Goal: Task Accomplishment & Management: Use online tool/utility

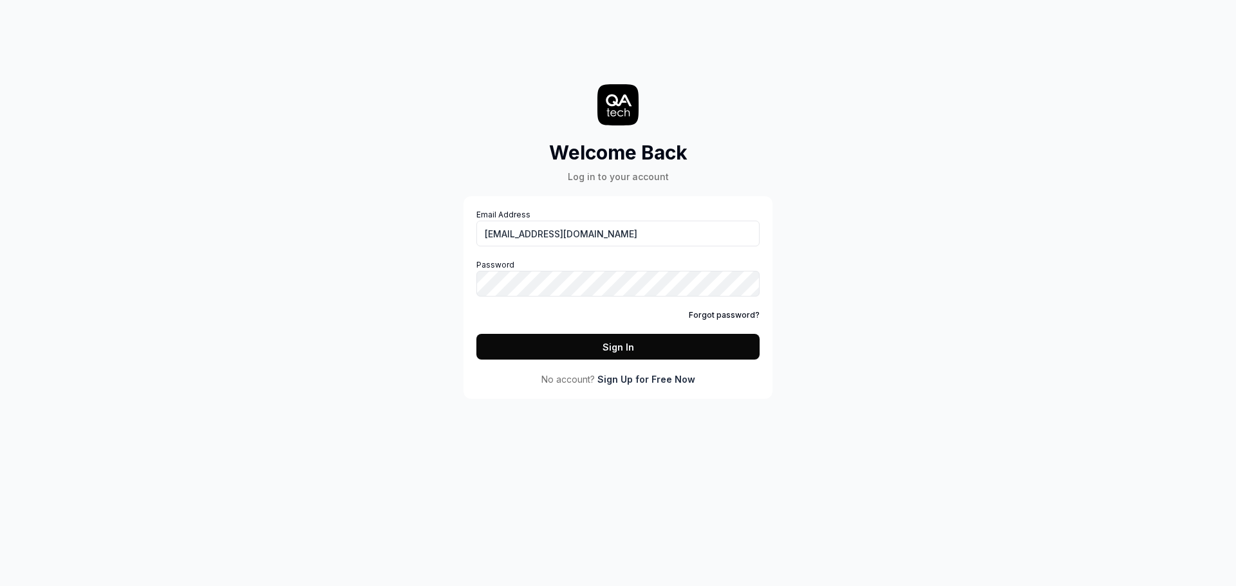
click at [584, 345] on button "Sign In" at bounding box center [617, 347] width 283 height 26
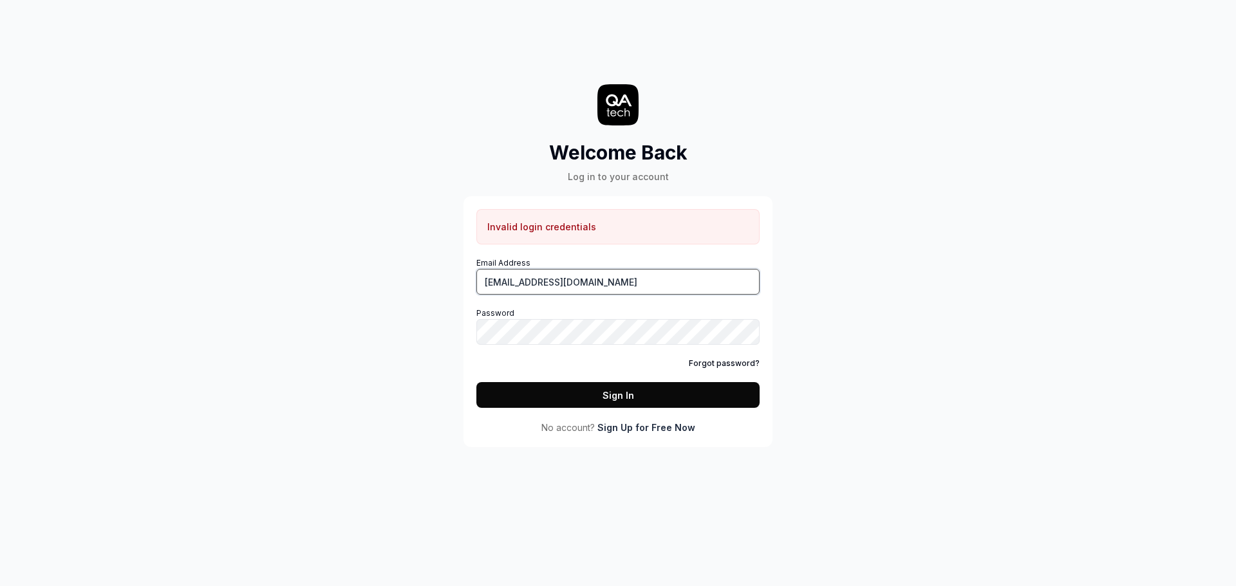
click at [621, 279] on input "[EMAIL_ADDRESS][DOMAIN_NAME]" at bounding box center [617, 282] width 283 height 26
type input "[EMAIL_ADDRESS][DOMAIN_NAME]"
click at [552, 393] on button "Sign In" at bounding box center [617, 395] width 283 height 26
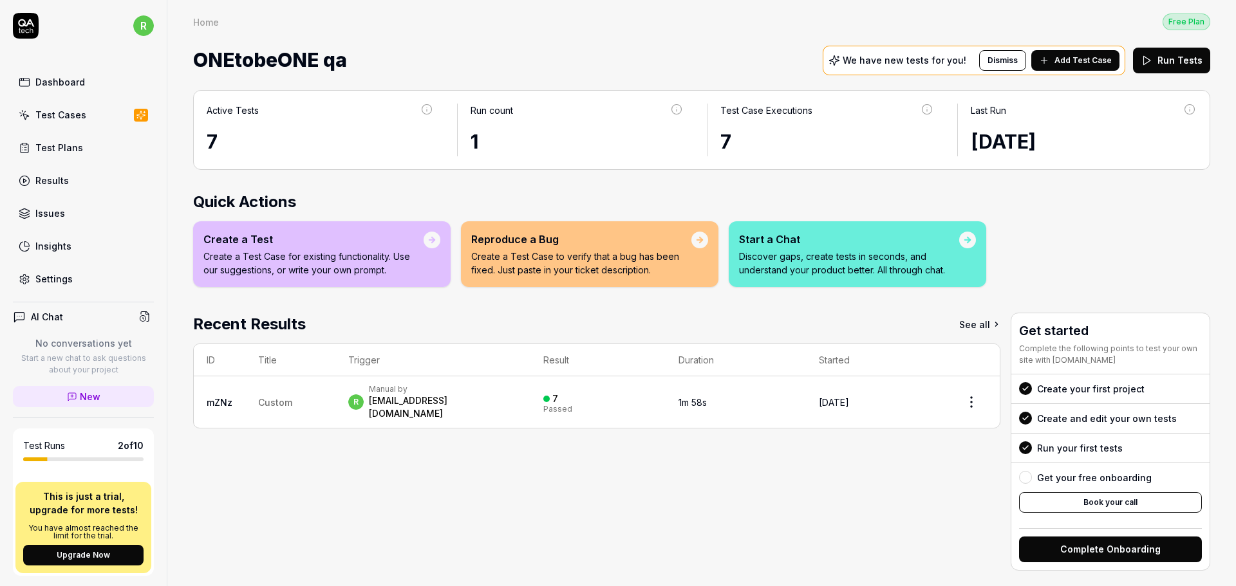
click at [61, 110] on div "Test Cases" at bounding box center [60, 115] width 51 height 14
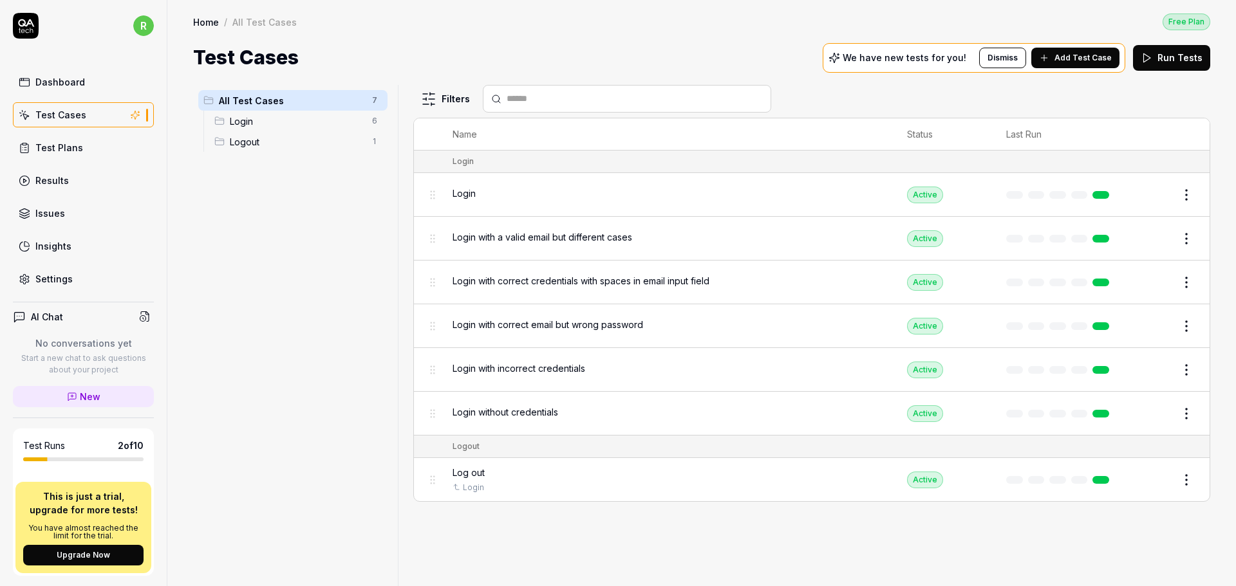
click at [1085, 55] on span "Add Test Case" at bounding box center [1082, 58] width 57 height 12
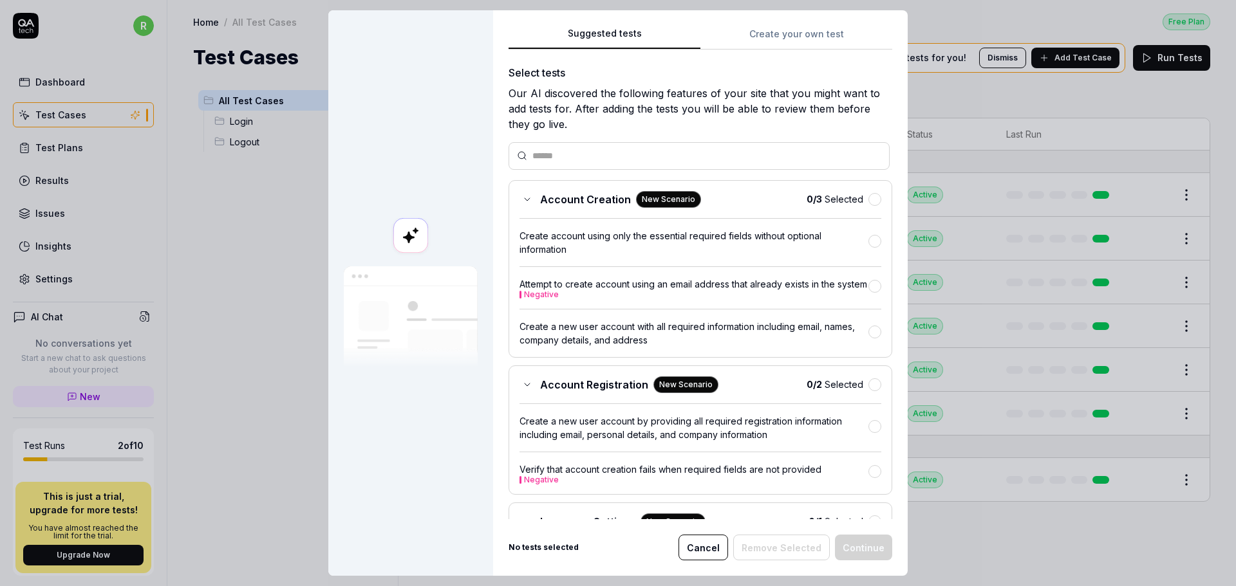
click at [710, 543] on button "Cancel" at bounding box center [703, 548] width 50 height 26
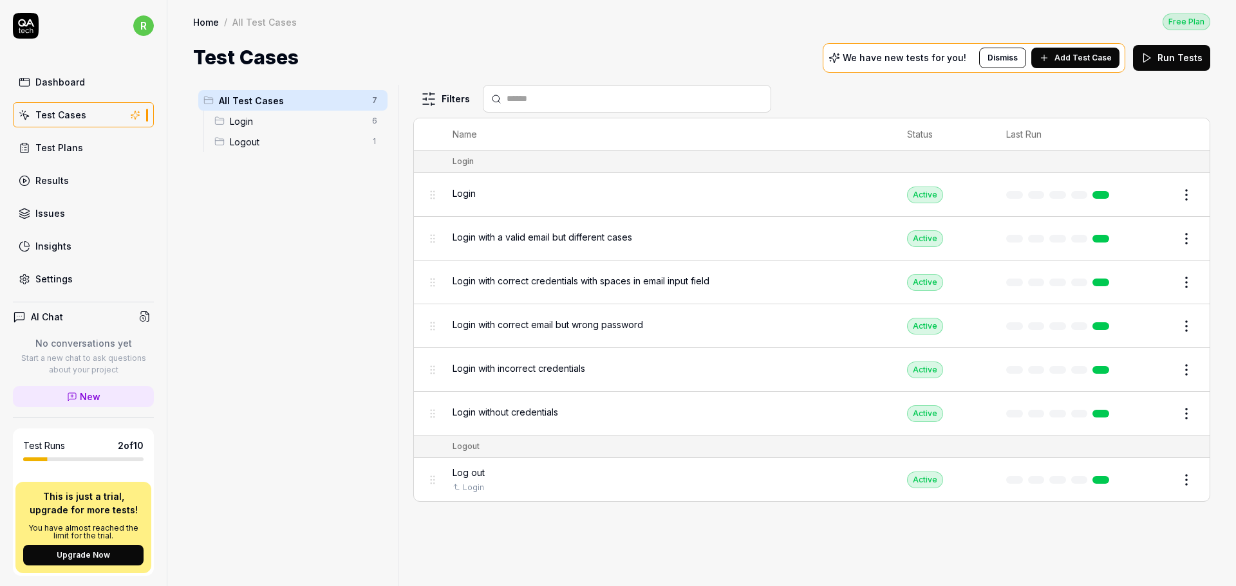
click at [1148, 198] on button "Edit" at bounding box center [1155, 195] width 31 height 21
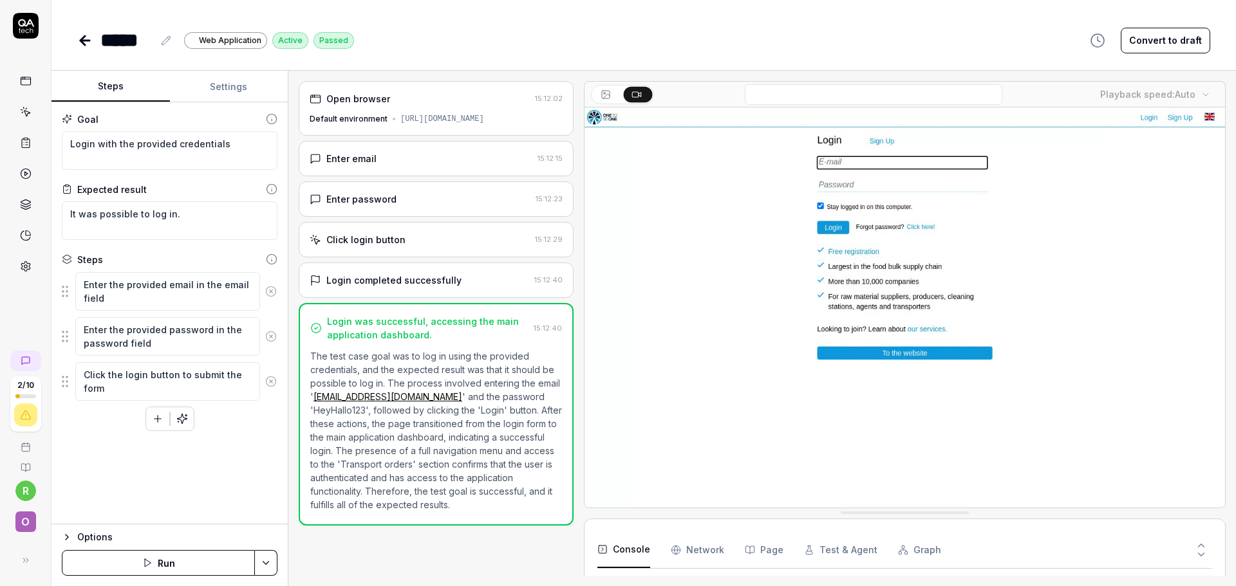
click at [965, 326] on video at bounding box center [904, 307] width 640 height 400
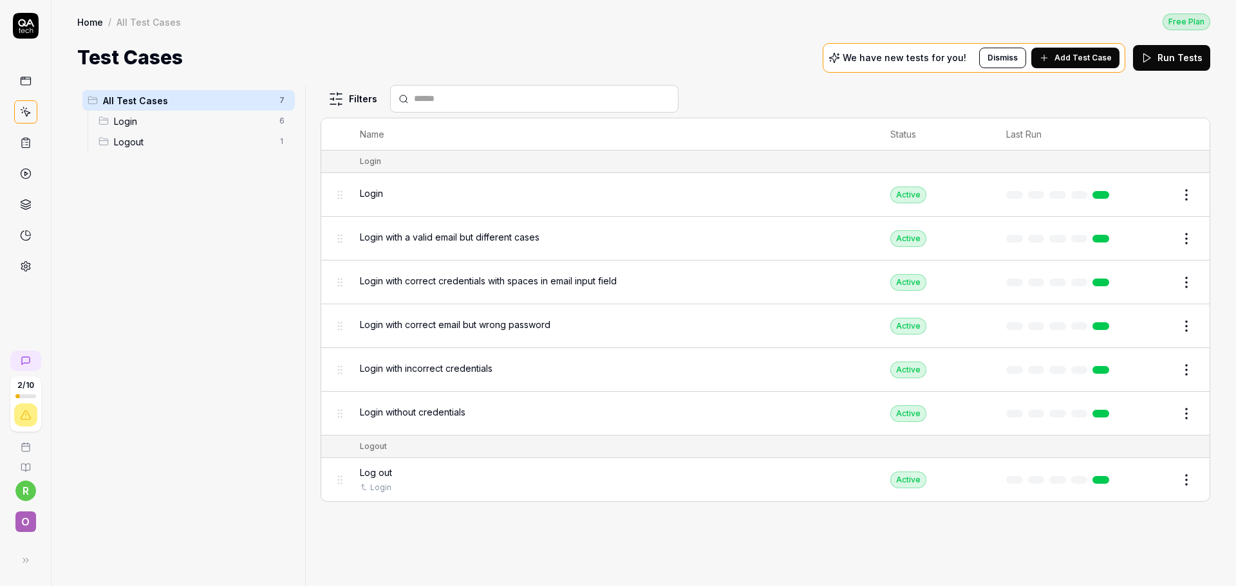
click at [1095, 50] on button "Add Test Case" at bounding box center [1075, 58] width 88 height 21
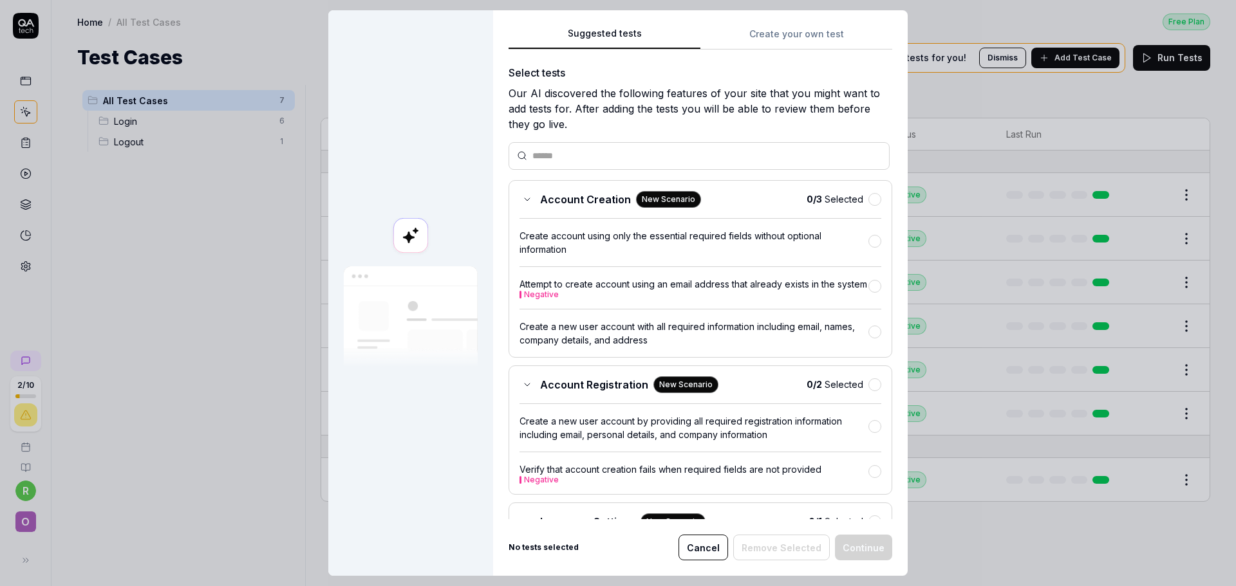
click at [802, 36] on div "Suggested tests Create your own test Select tests Our AI discovered the followi…" at bounding box center [700, 273] width 384 height 494
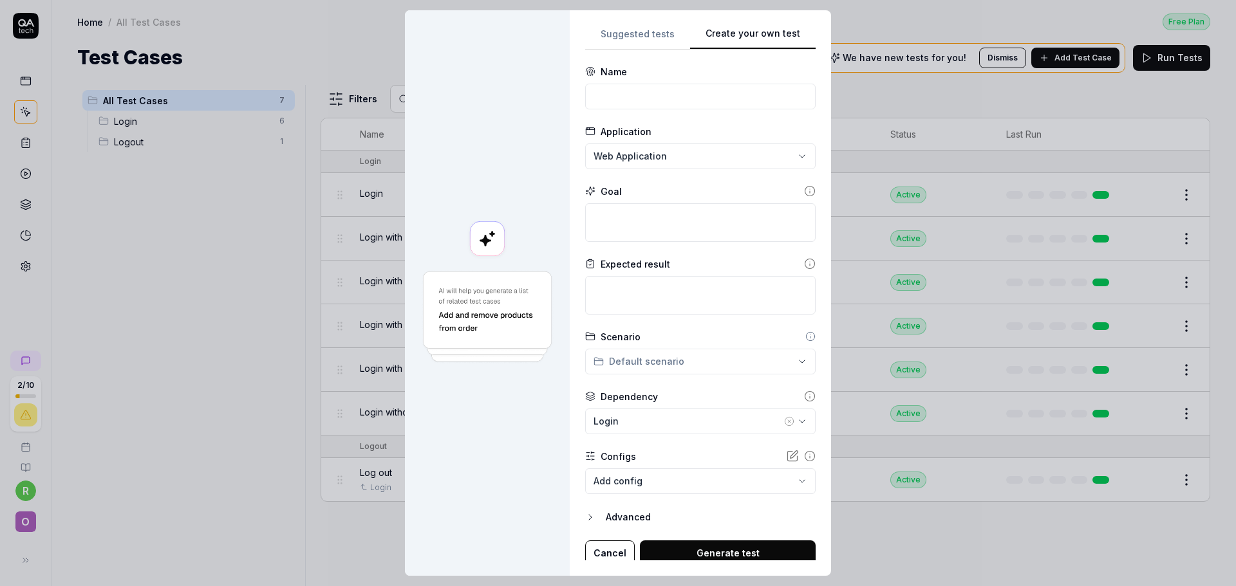
click at [688, 158] on div "**********" at bounding box center [618, 293] width 1236 height 586
click at [606, 118] on div "**********" at bounding box center [618, 293] width 1236 height 586
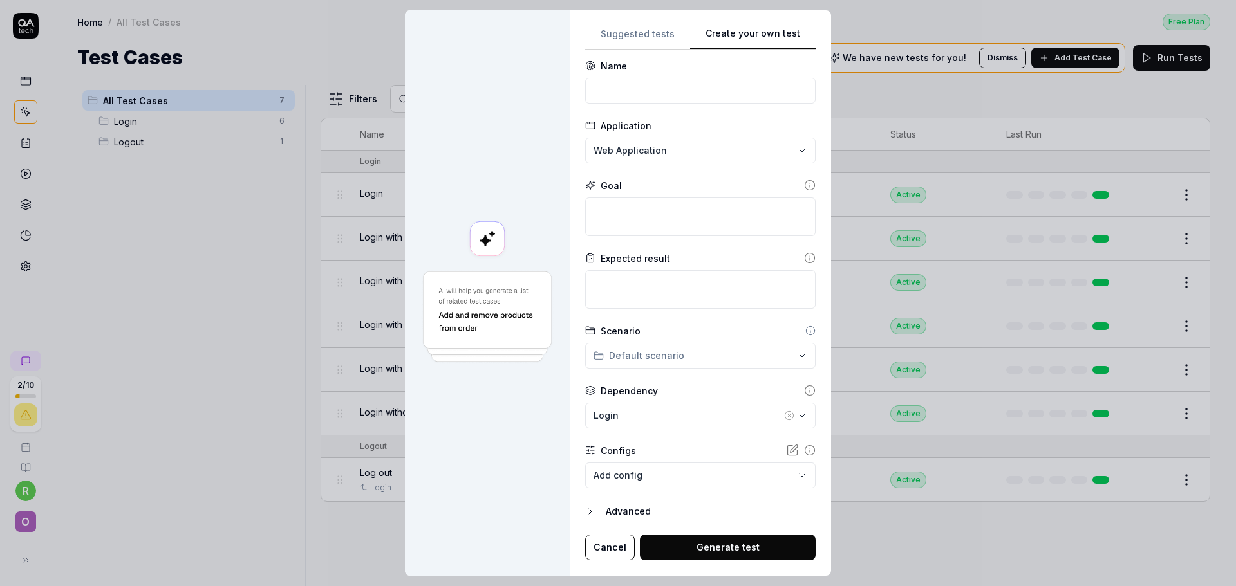
click at [631, 508] on div "Advanced" at bounding box center [711, 511] width 210 height 15
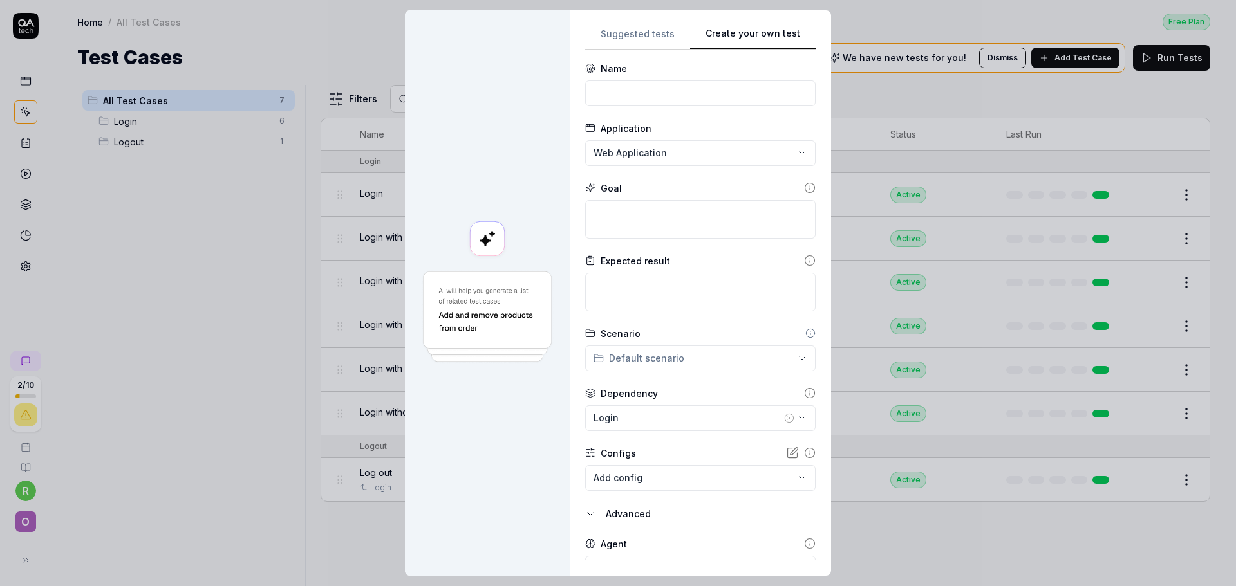
scroll to position [0, 0]
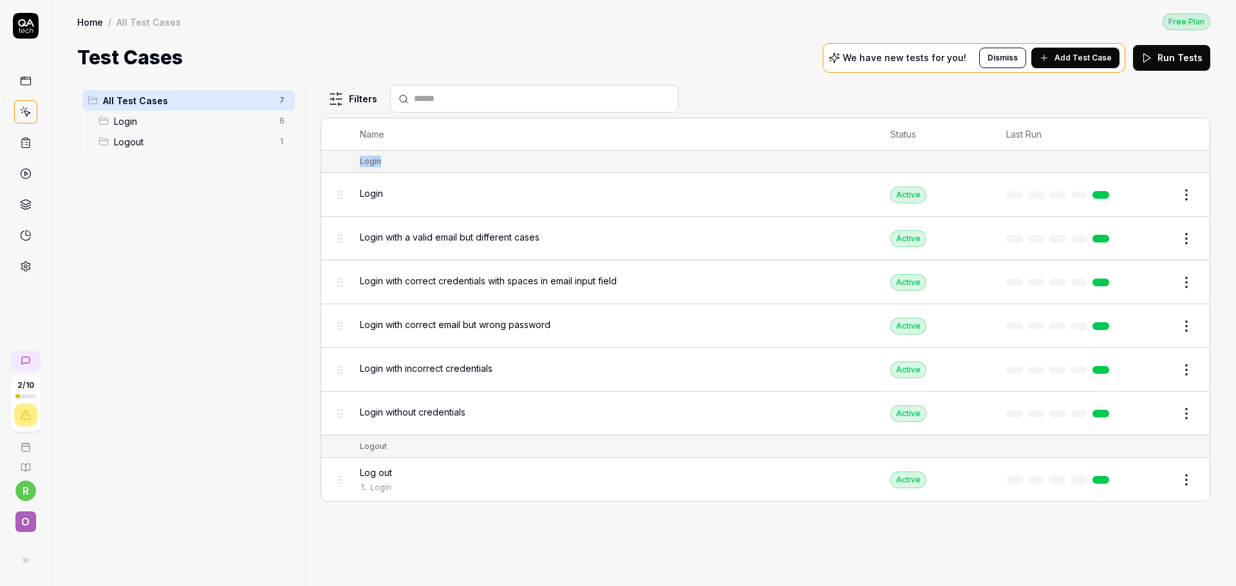
drag, startPoint x: 393, startPoint y: 157, endPoint x: 343, endPoint y: 157, distance: 49.6
click at [343, 157] on tr "Login" at bounding box center [765, 162] width 888 height 23
click at [342, 198] on body "2 / 10 r O Home / All Test Cases Free Plan Home / All Test Cases Free Plan Test…" at bounding box center [618, 293] width 1236 height 586
click at [392, 198] on div "Login" at bounding box center [612, 194] width 505 height 14
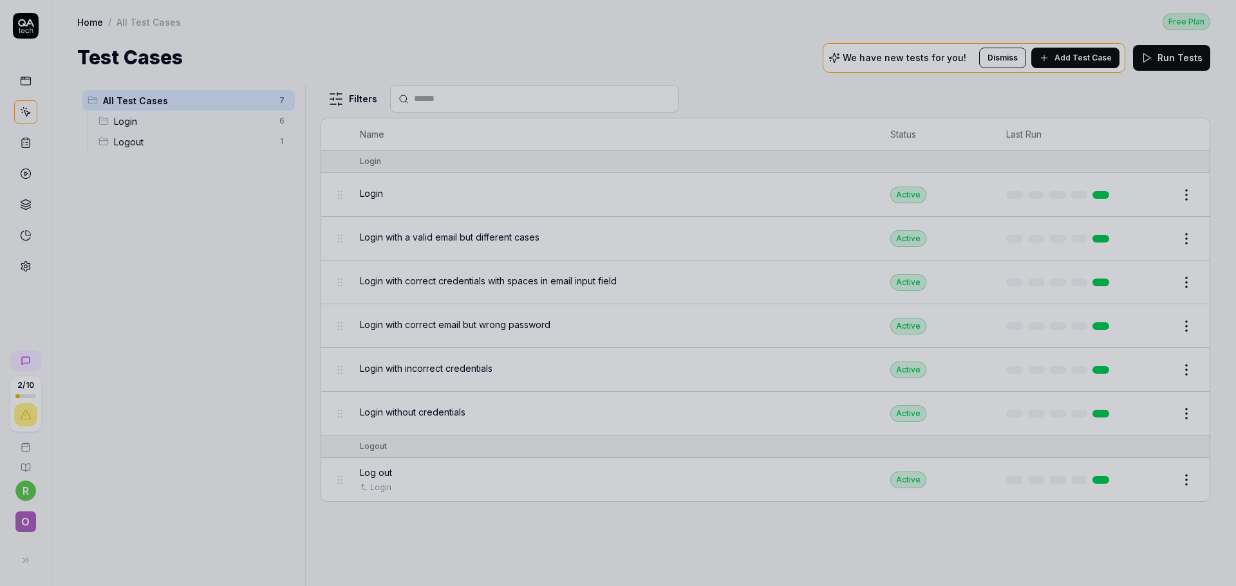
click at [261, 249] on div at bounding box center [618, 293] width 1236 height 586
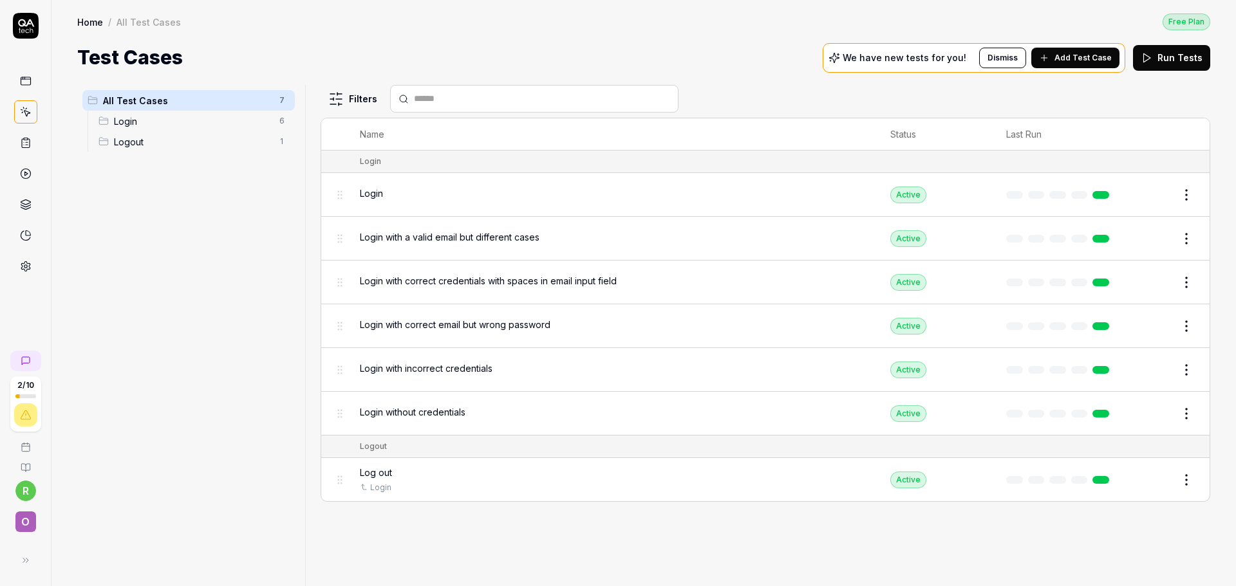
click at [1195, 188] on html "2 / 10 r O Home / All Test Cases Free Plan Home / All Test Cases Free Plan Test…" at bounding box center [618, 293] width 1236 height 586
click at [127, 139] on html "2 / 10 r O Home / All Test Cases Free Plan Home / All Test Cases Free Plan Test…" at bounding box center [618, 293] width 1236 height 586
click at [106, 128] on div "Login 6" at bounding box center [193, 121] width 201 height 21
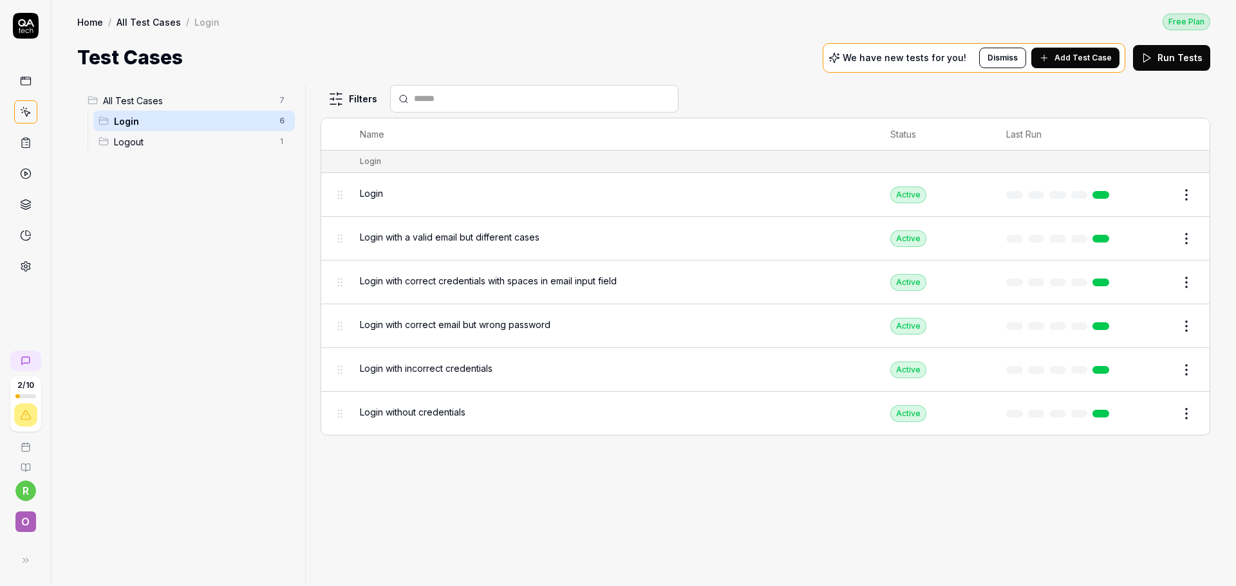
click at [124, 142] on span "Logout" at bounding box center [193, 142] width 158 height 14
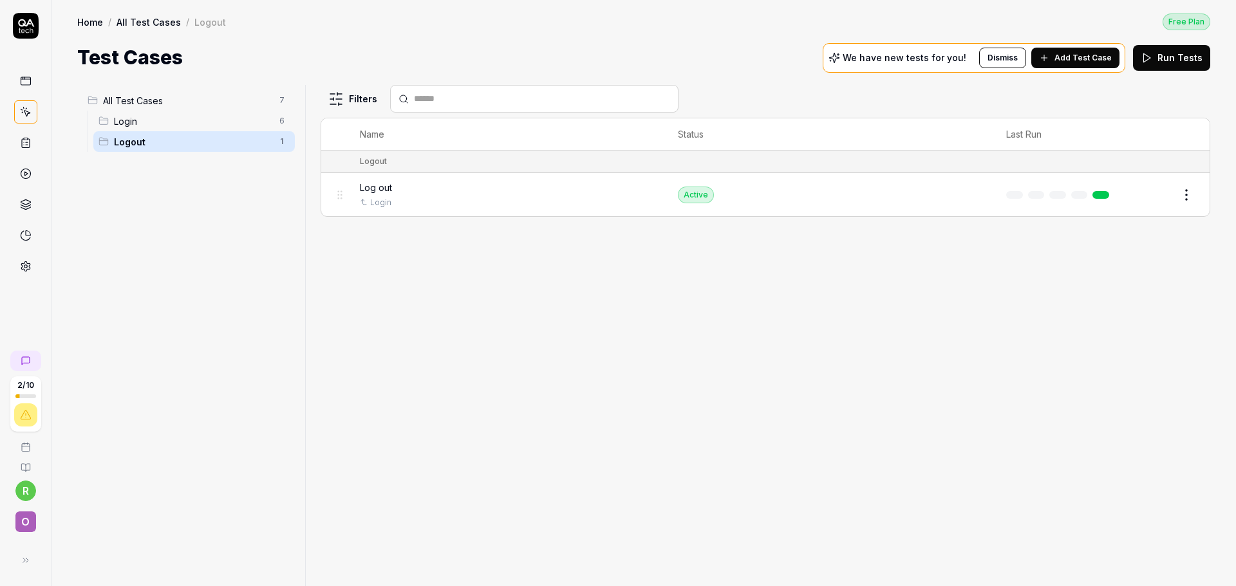
click at [125, 130] on div "Login 6" at bounding box center [193, 121] width 201 height 21
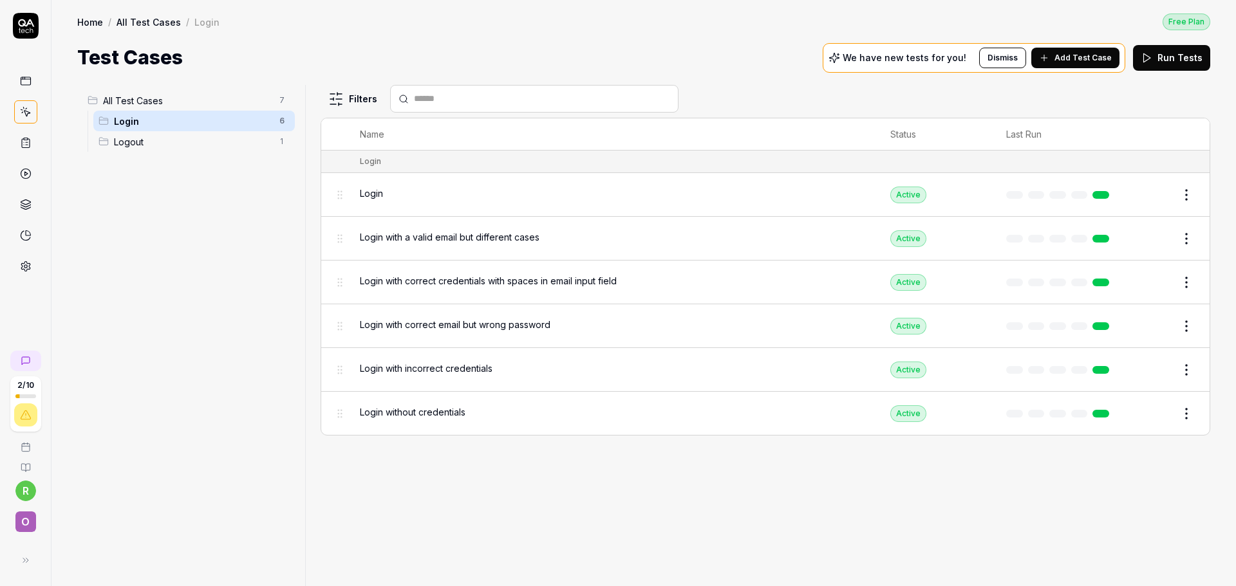
click at [124, 143] on span "Logout" at bounding box center [193, 142] width 158 height 14
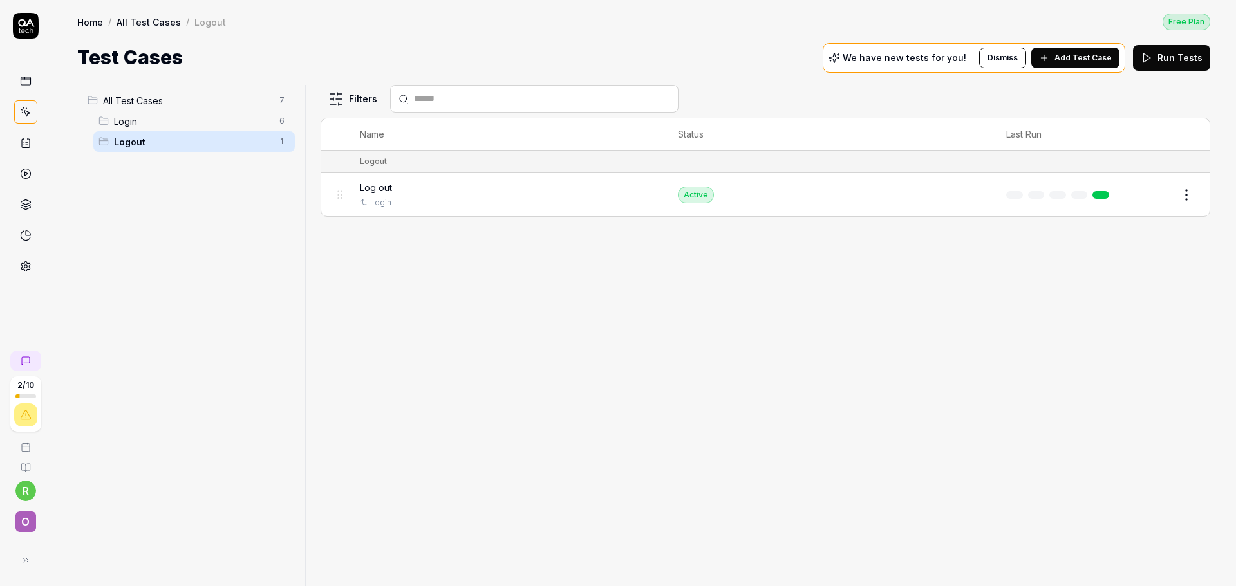
click at [122, 122] on span "Login" at bounding box center [193, 122] width 158 height 14
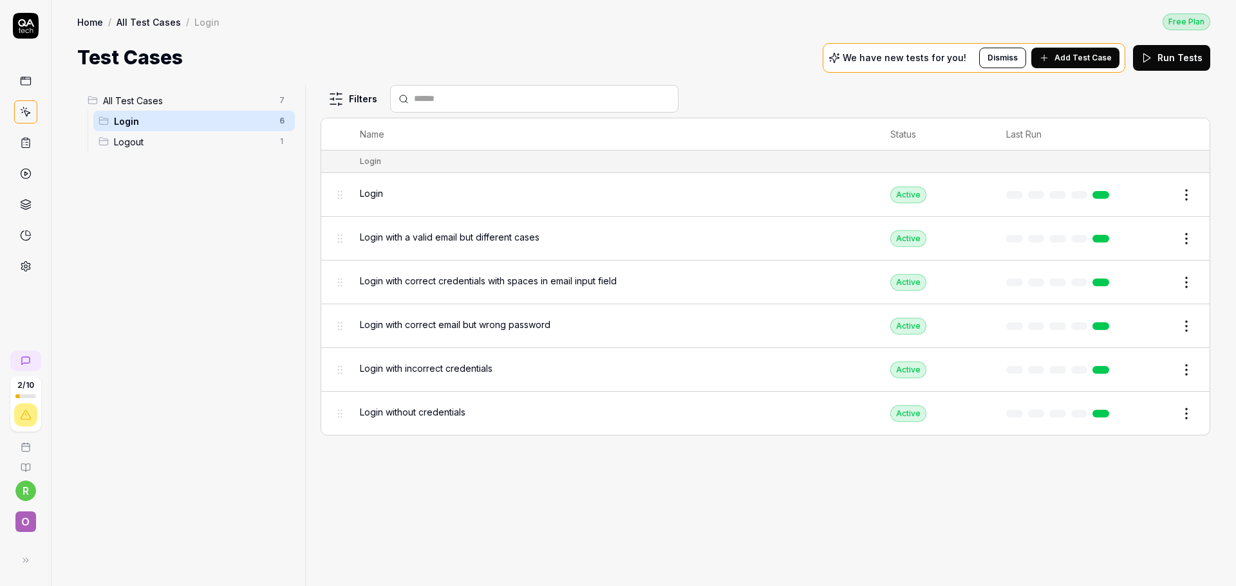
click at [1067, 56] on span "Add Test Case" at bounding box center [1082, 58] width 57 height 12
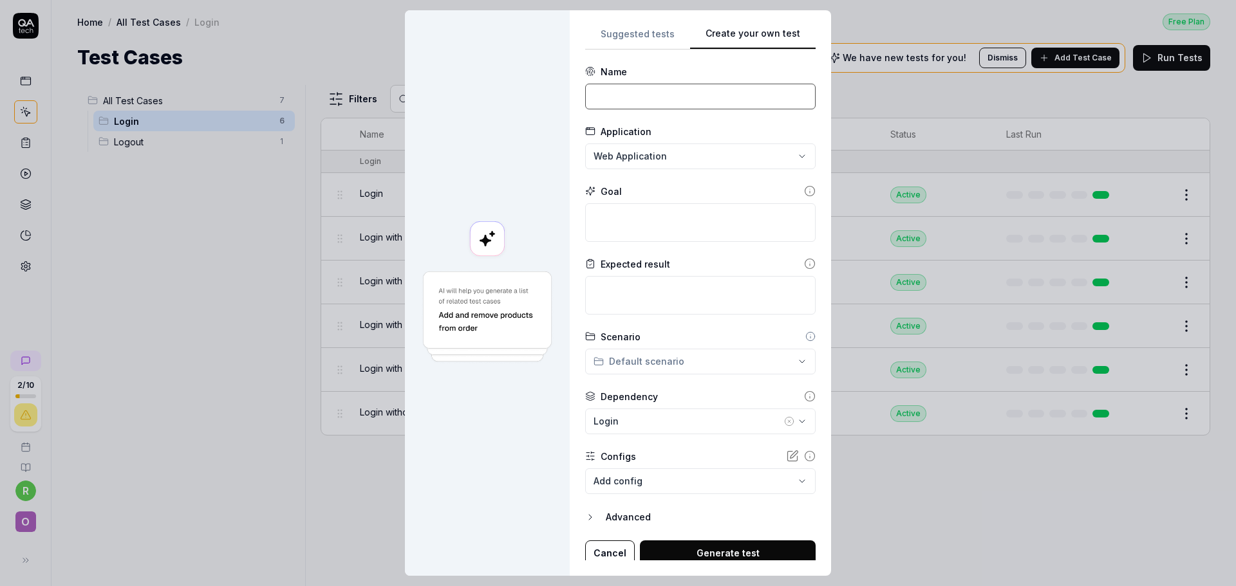
click at [616, 95] on input at bounding box center [700, 97] width 230 height 26
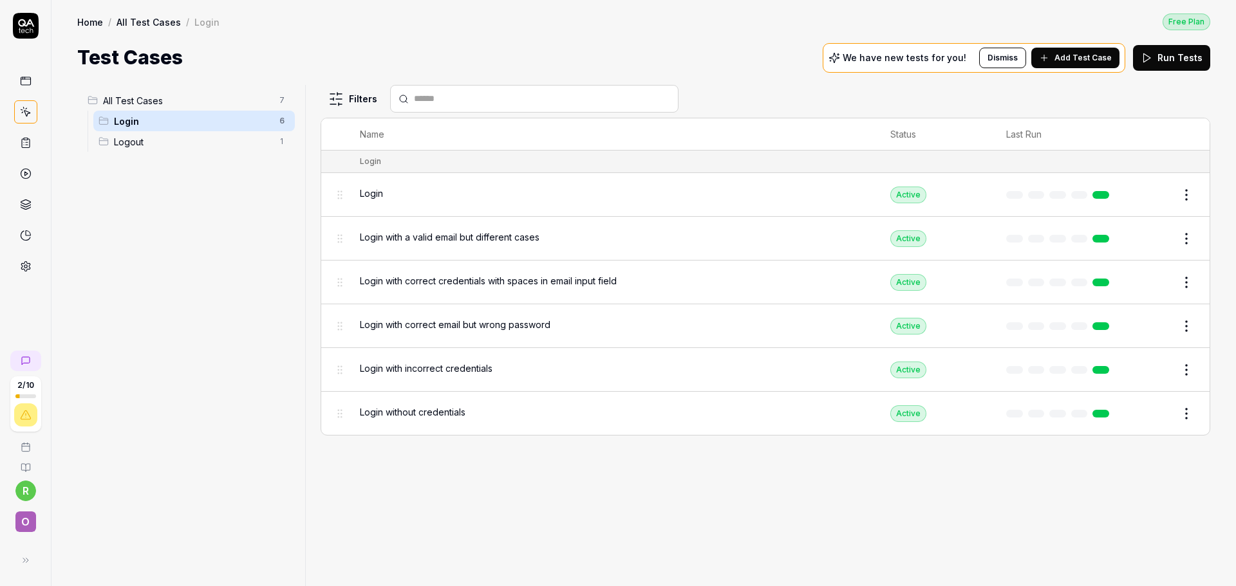
click at [1084, 64] on button "Add Test Case" at bounding box center [1075, 58] width 88 height 21
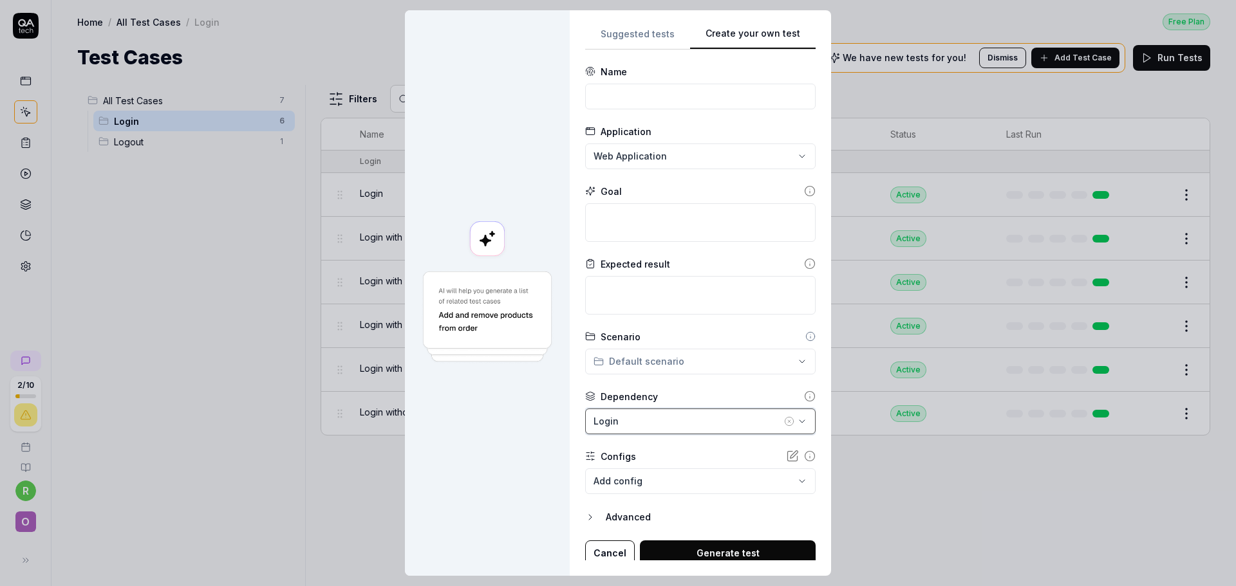
click at [636, 419] on div "Login" at bounding box center [687, 422] width 188 height 14
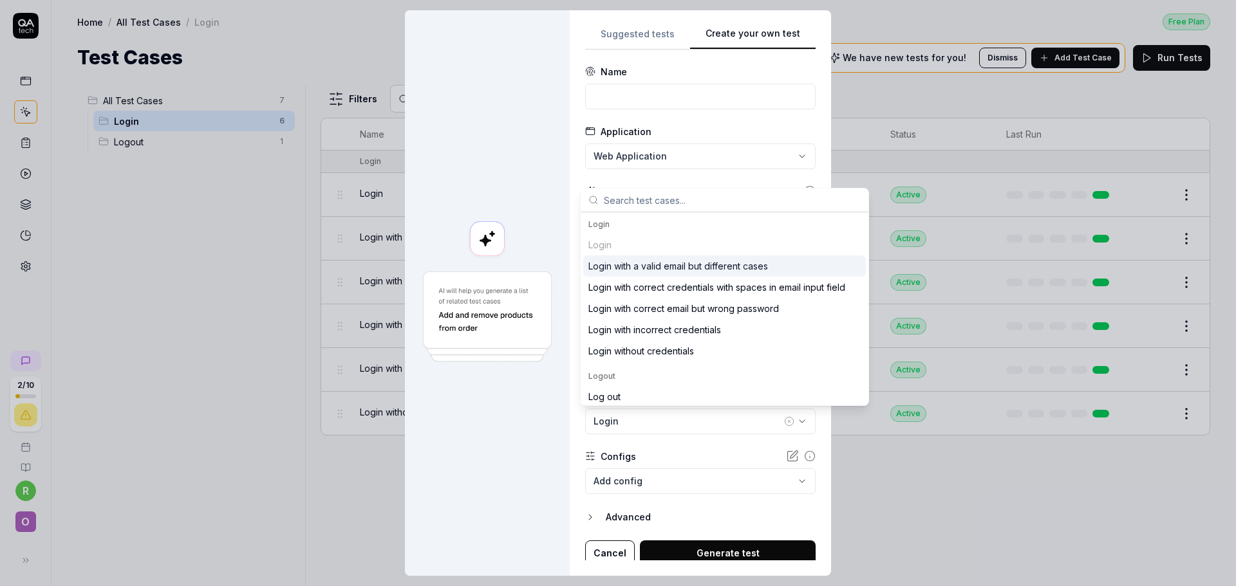
click at [502, 76] on div at bounding box center [487, 293] width 165 height 566
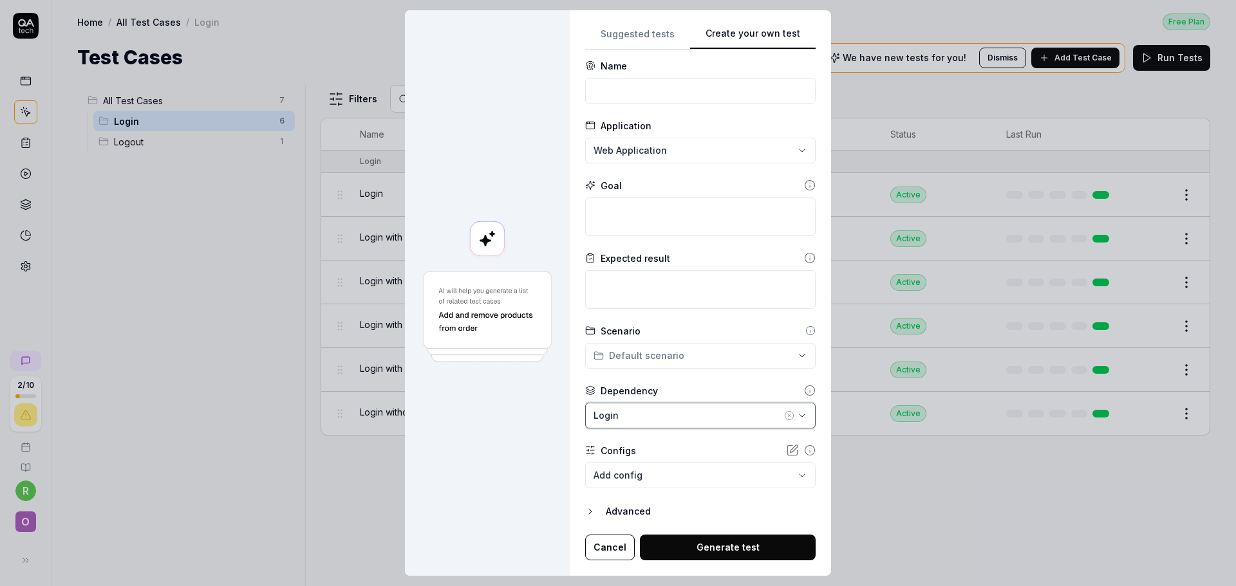
click at [659, 419] on div "Login" at bounding box center [687, 416] width 188 height 14
click at [498, 113] on div at bounding box center [487, 293] width 165 height 566
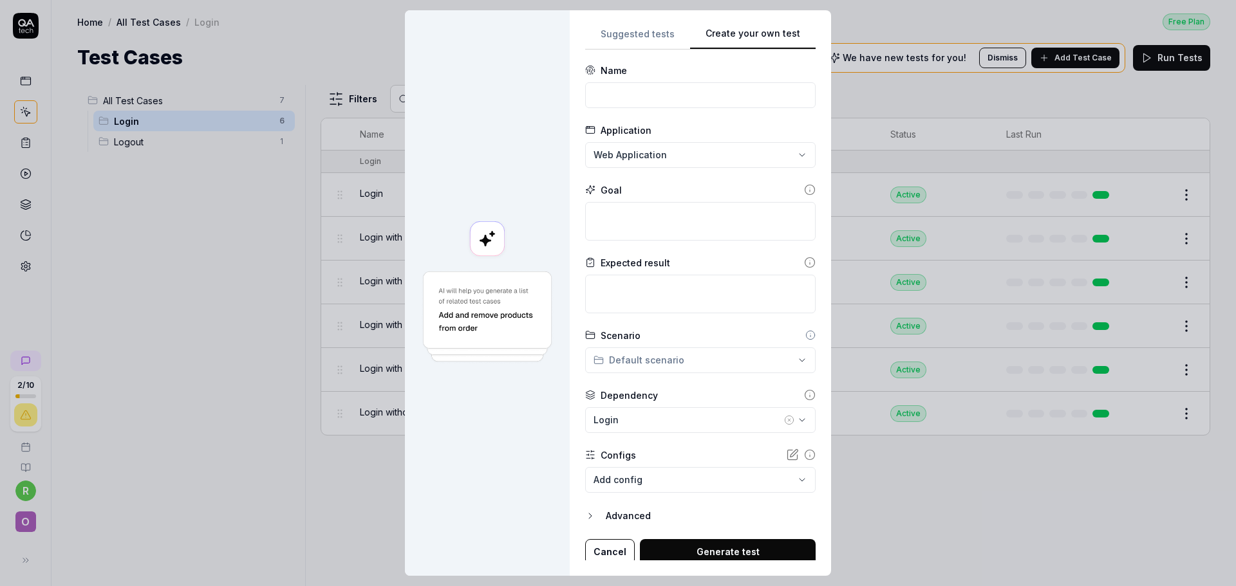
scroll to position [0, 0]
click at [705, 162] on div "**********" at bounding box center [618, 293] width 1236 height 586
click at [693, 111] on div "**********" at bounding box center [618, 293] width 1236 height 586
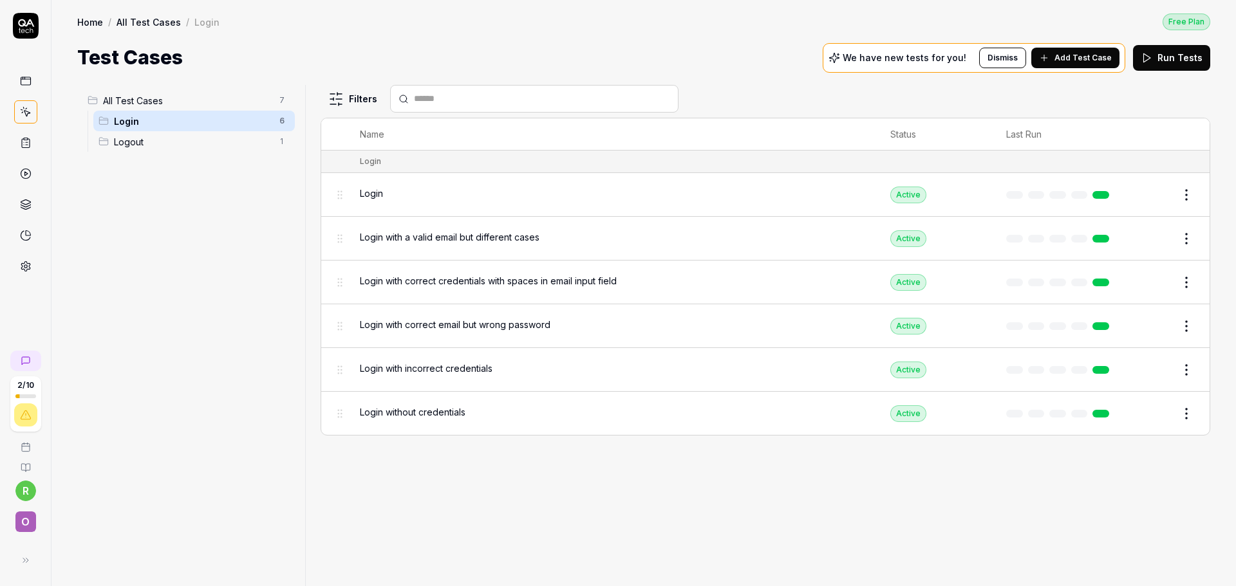
click at [388, 197] on div "Login" at bounding box center [612, 194] width 505 height 14
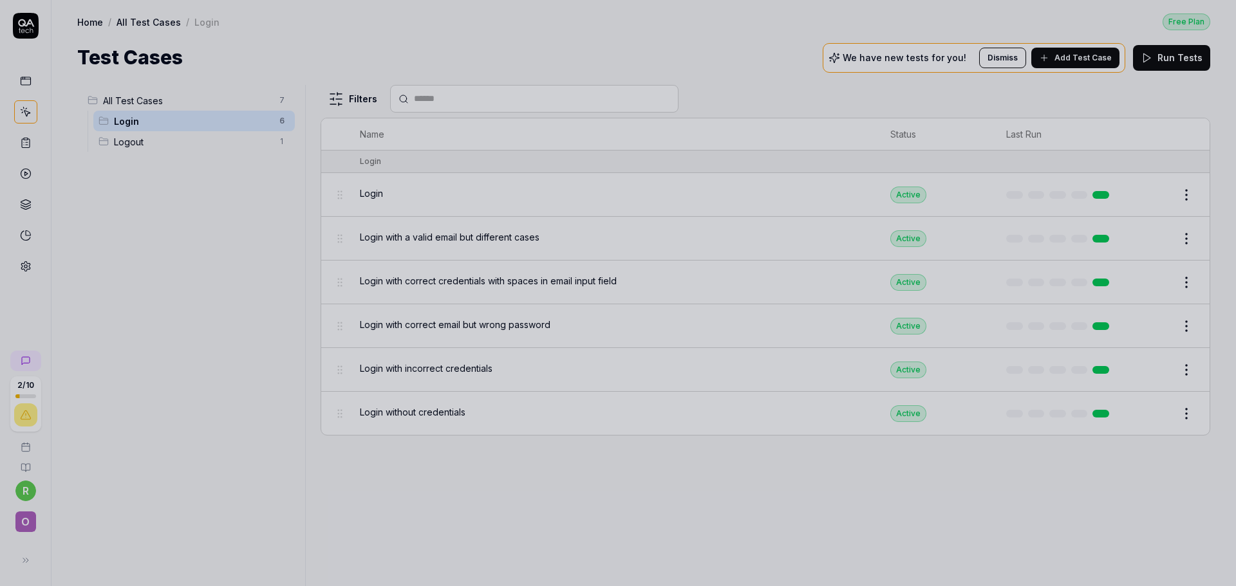
click at [171, 501] on div at bounding box center [618, 293] width 1236 height 586
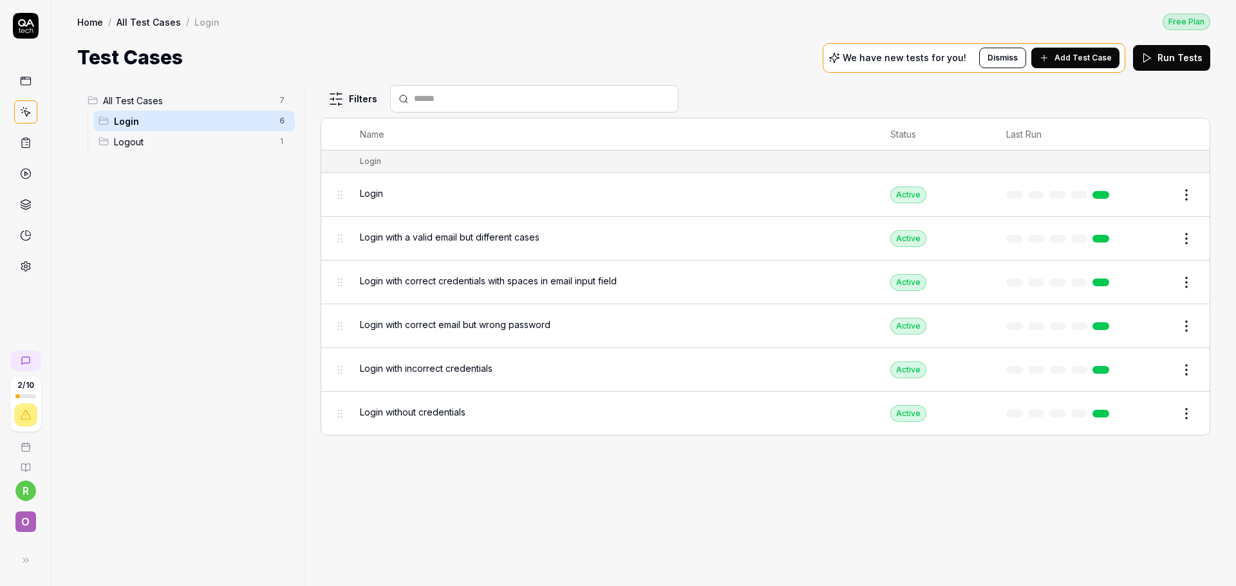
click at [1078, 65] on button "Add Test Case" at bounding box center [1075, 58] width 88 height 21
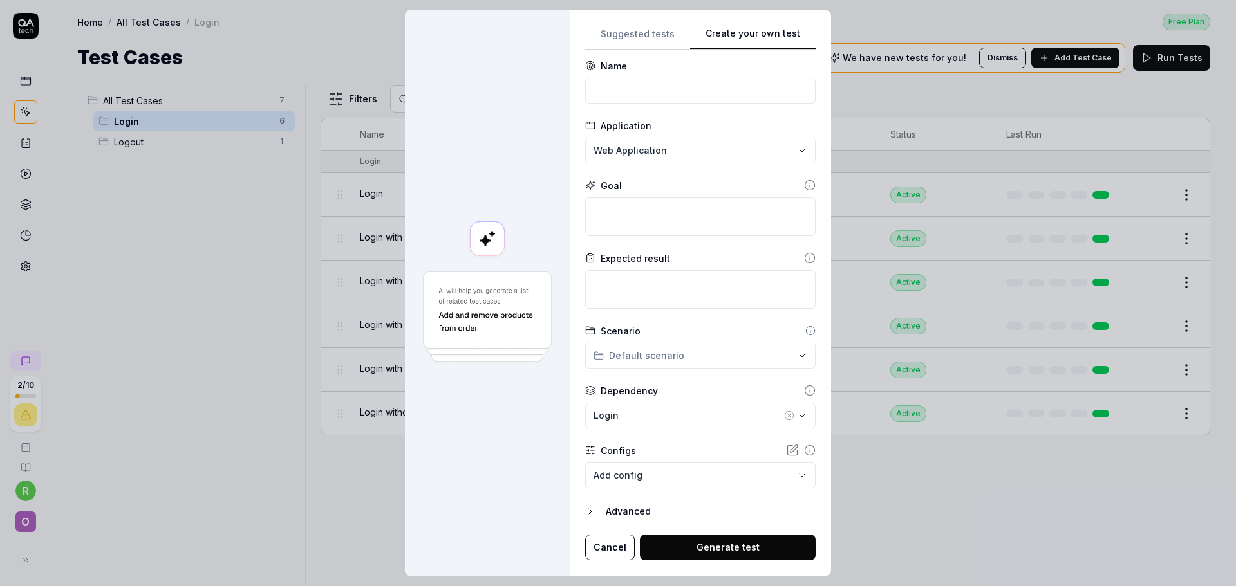
click at [648, 42] on button "Suggested tests" at bounding box center [637, 37] width 105 height 23
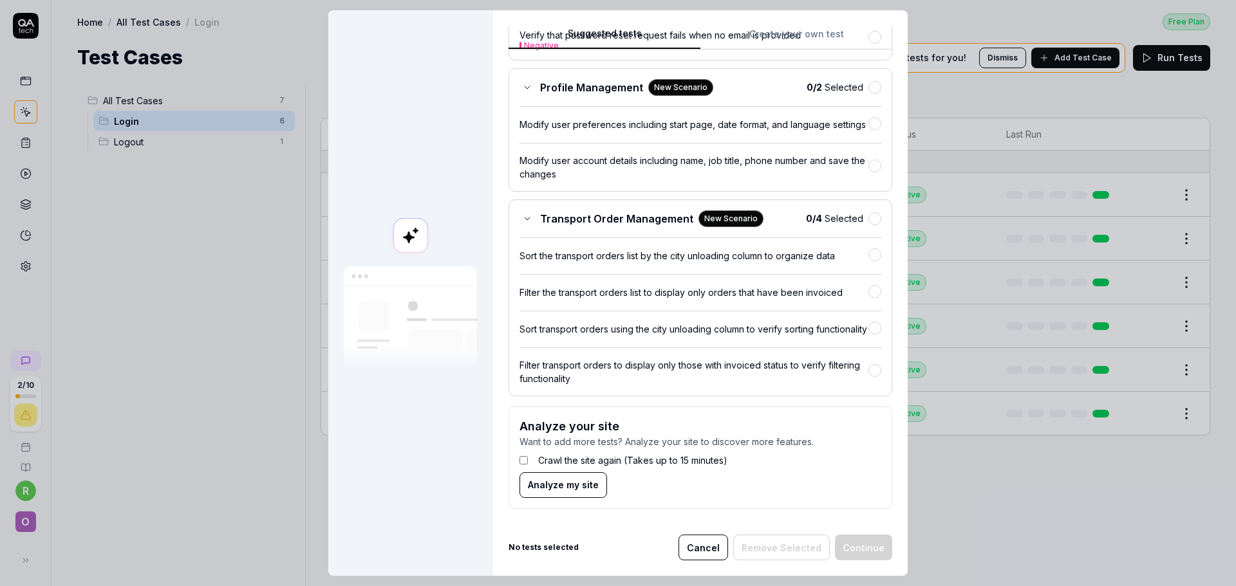
scroll to position [726, 0]
click at [829, 249] on div "Sort the transport orders list by the city unloading column to organize data" at bounding box center [693, 256] width 349 height 14
click at [862, 548] on button "Continue" at bounding box center [863, 548] width 57 height 26
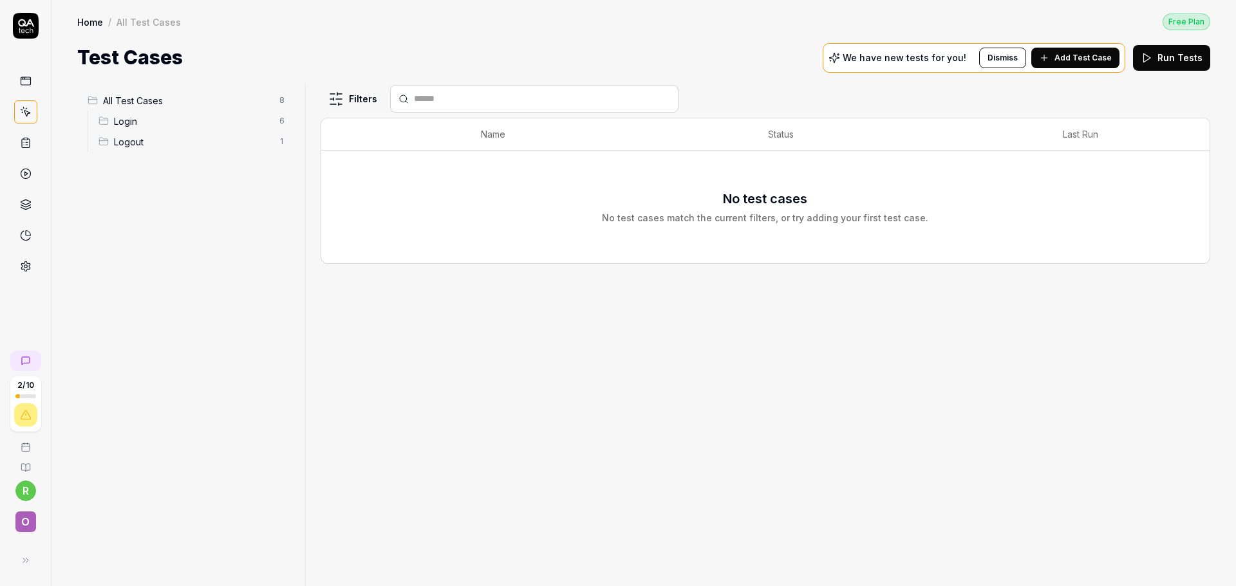
click at [762, 191] on h3 "No test cases" at bounding box center [765, 198] width 84 height 19
click at [160, 101] on span "All Test Cases" at bounding box center [187, 101] width 169 height 14
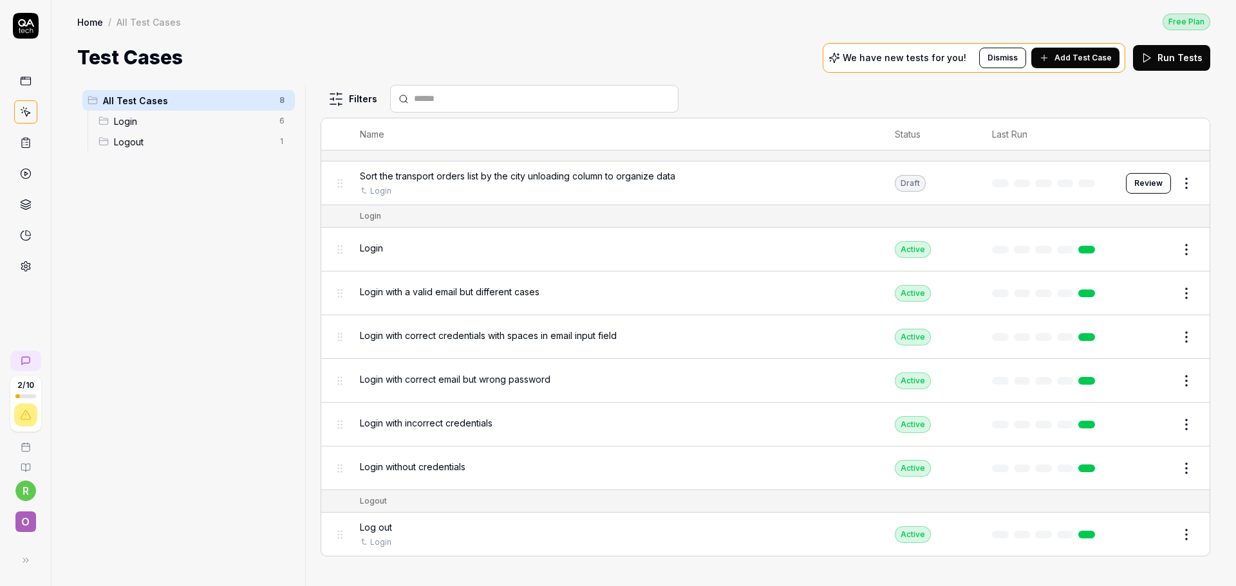
click at [901, 189] on div "Draft" at bounding box center [910, 183] width 31 height 17
click at [1142, 185] on button "Review" at bounding box center [1148, 183] width 45 height 21
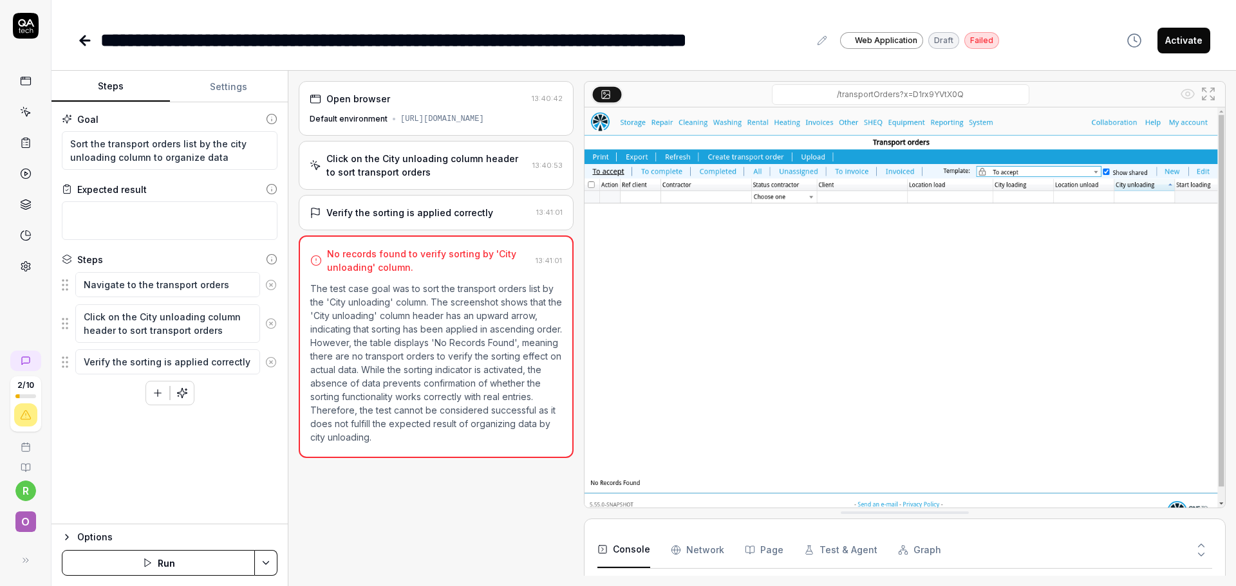
scroll to position [11, 0]
drag, startPoint x: 464, startPoint y: 277, endPoint x: 328, endPoint y: 259, distance: 137.0
click at [328, 259] on div "No records found to verify sorting by 'City unloading' column." at bounding box center [428, 260] width 203 height 27
click at [431, 274] on div "No records found to verify sorting by 'City unloading' column." at bounding box center [428, 260] width 203 height 27
click at [435, 288] on div "No records found to verify sorting by 'City unloading' column. 13:41:01 The tes…" at bounding box center [436, 347] width 275 height 223
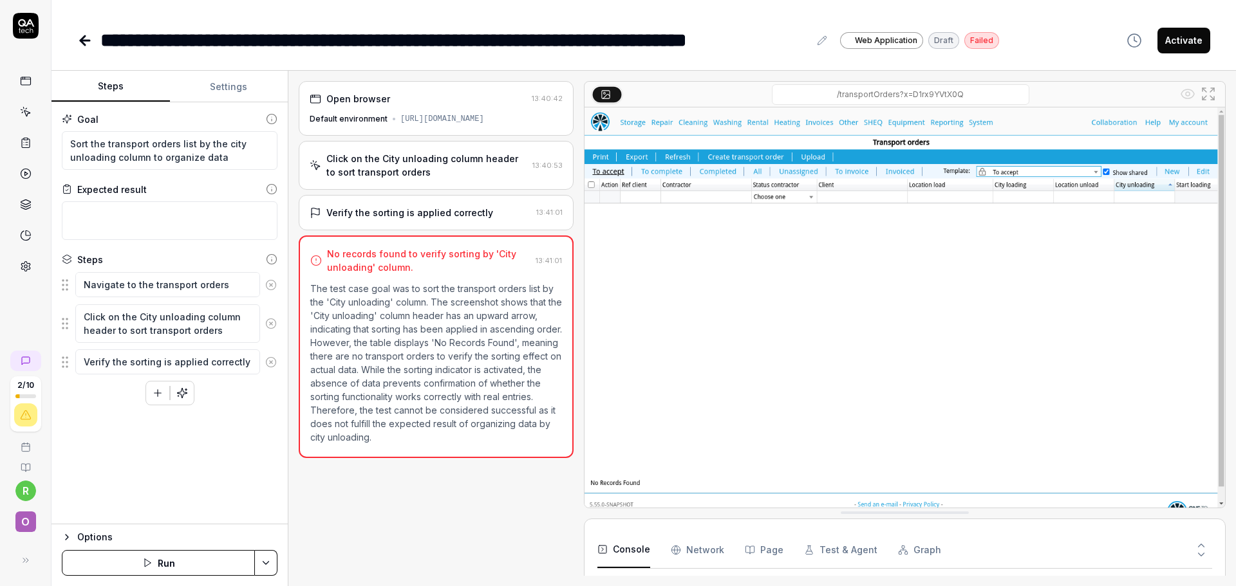
click at [1143, 186] on img at bounding box center [904, 307] width 640 height 400
click at [1143, 187] on img at bounding box center [904, 307] width 640 height 400
click at [377, 125] on div "Default environment [URL][DOMAIN_NAME]" at bounding box center [436, 119] width 253 height 12
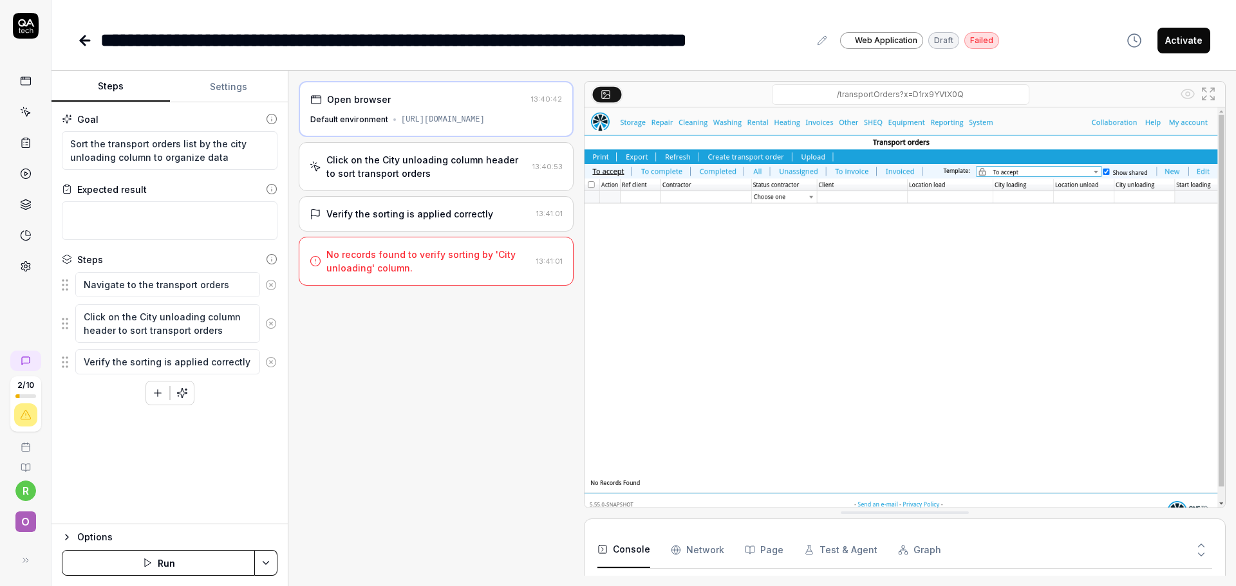
click at [474, 169] on div "Click on the City unloading column header to sort transport orders" at bounding box center [426, 166] width 201 height 27
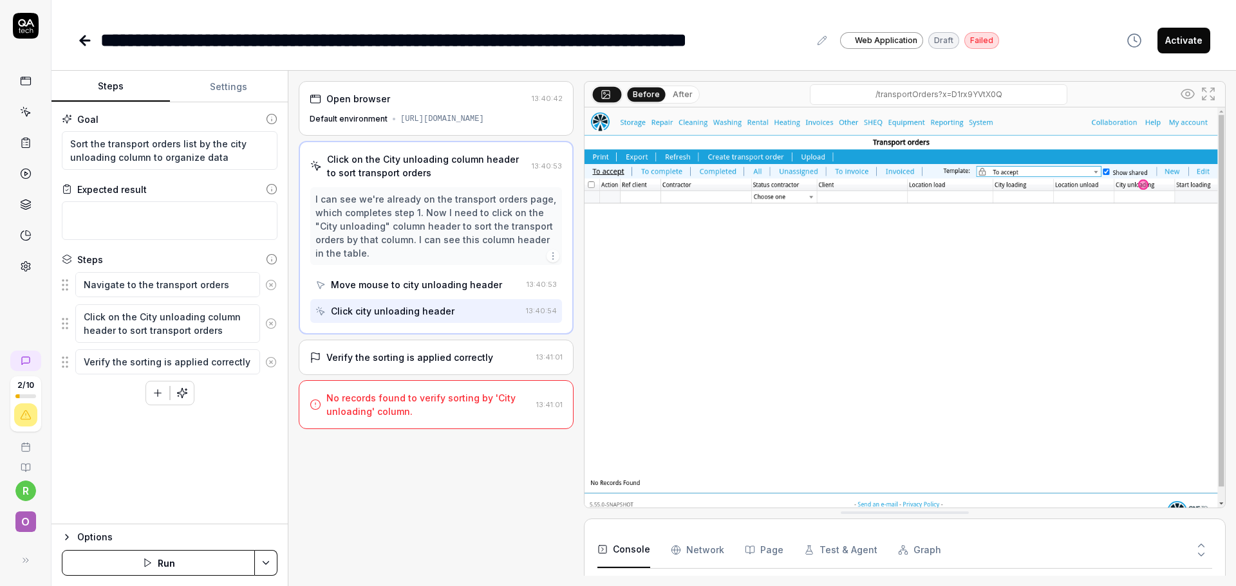
click at [418, 375] on div "Verify the sorting is applied correctly 13:41:01" at bounding box center [436, 357] width 275 height 35
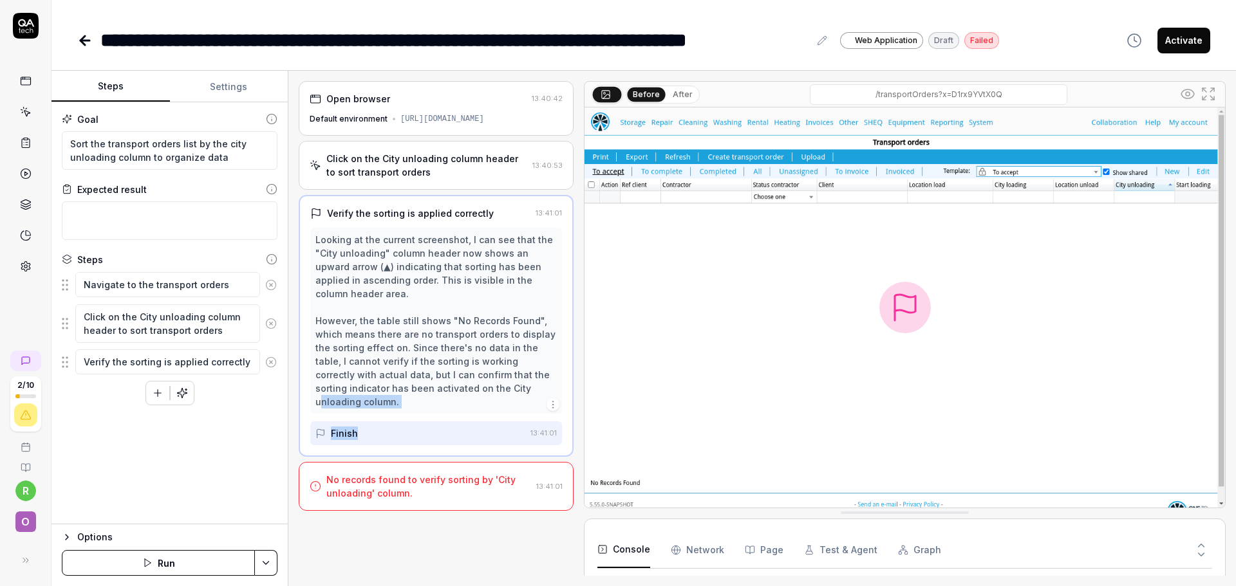
drag, startPoint x: 454, startPoint y: 427, endPoint x: 448, endPoint y: 429, distance: 6.6
click at [448, 429] on div "Looking at the current screenshot, I can see that the "City unloading" column h…" at bounding box center [436, 337] width 252 height 218
click at [682, 93] on button "After" at bounding box center [682, 95] width 30 height 14
click at [648, 97] on button "Before" at bounding box center [646, 95] width 37 height 14
click at [680, 93] on button "After" at bounding box center [682, 95] width 30 height 14
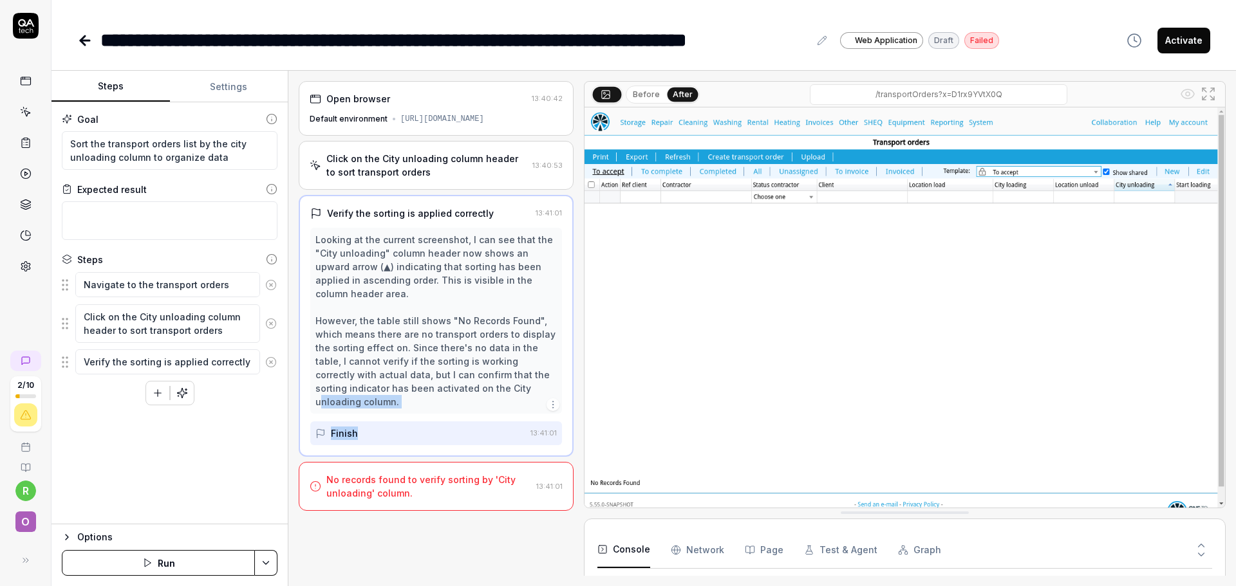
click at [653, 95] on button "Before" at bounding box center [646, 95] width 37 height 14
click at [429, 169] on div "Click on the City unloading column header to sort transport orders" at bounding box center [426, 165] width 201 height 27
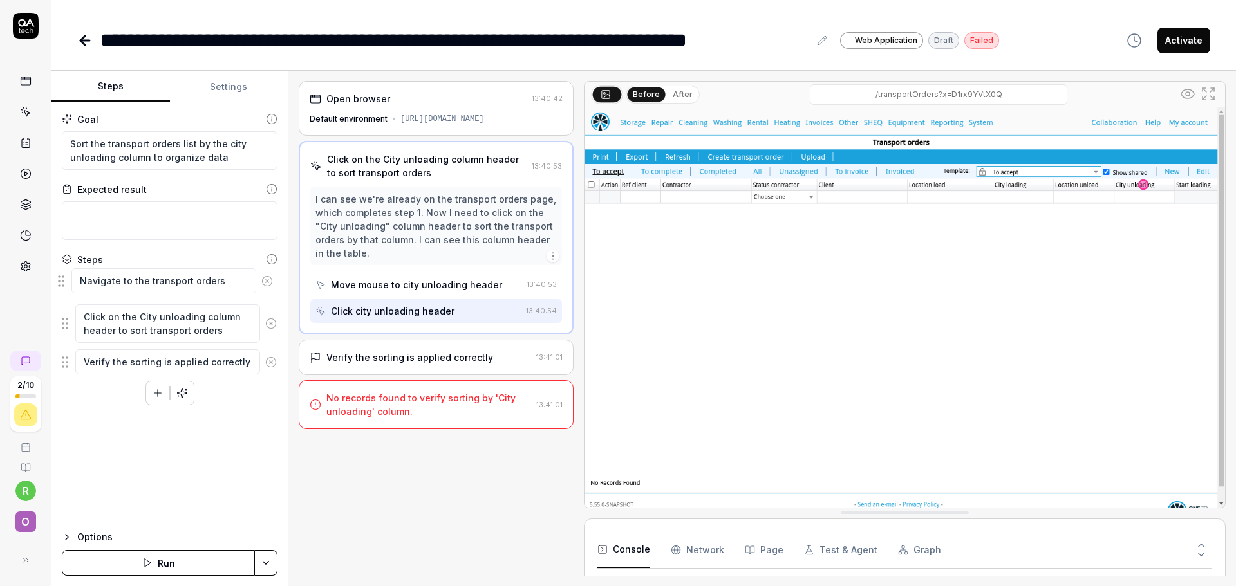
click at [64, 288] on fieldset "Navigate to the transport orders page Click on the City unloading column header…" at bounding box center [170, 324] width 216 height 104
click at [224, 84] on button "Settings" at bounding box center [229, 86] width 118 height 31
click at [157, 84] on button "Steps" at bounding box center [110, 86] width 118 height 31
click at [225, 80] on button "Settings" at bounding box center [229, 86] width 118 height 31
click at [133, 85] on button "Steps" at bounding box center [110, 86] width 118 height 31
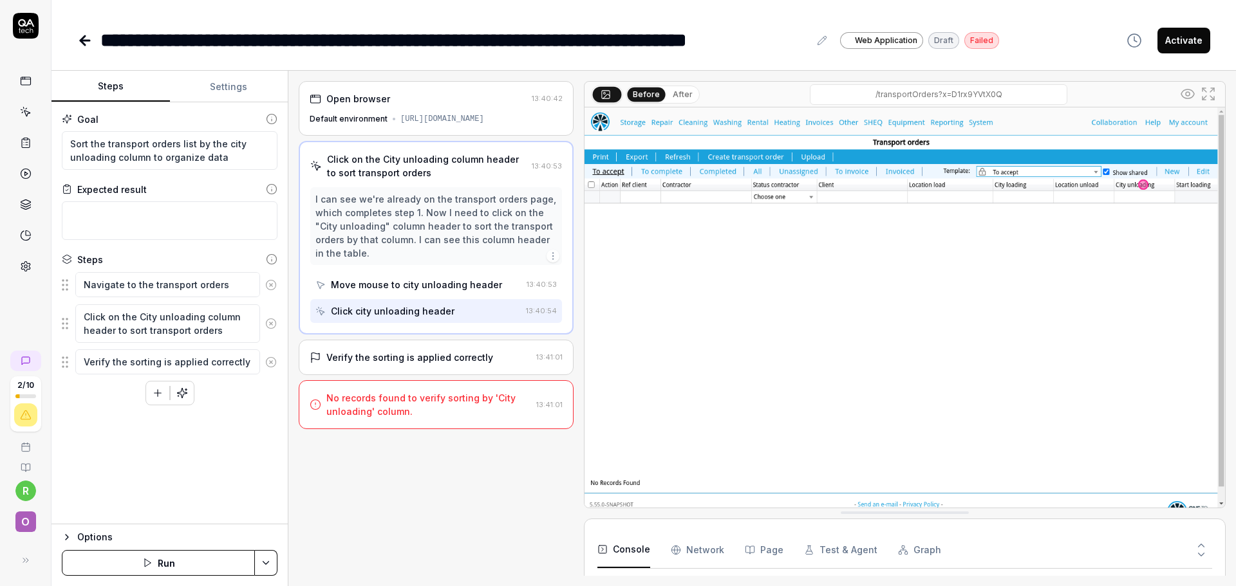
click at [413, 114] on div "Default environment [URL][DOMAIN_NAME]" at bounding box center [436, 119] width 253 height 12
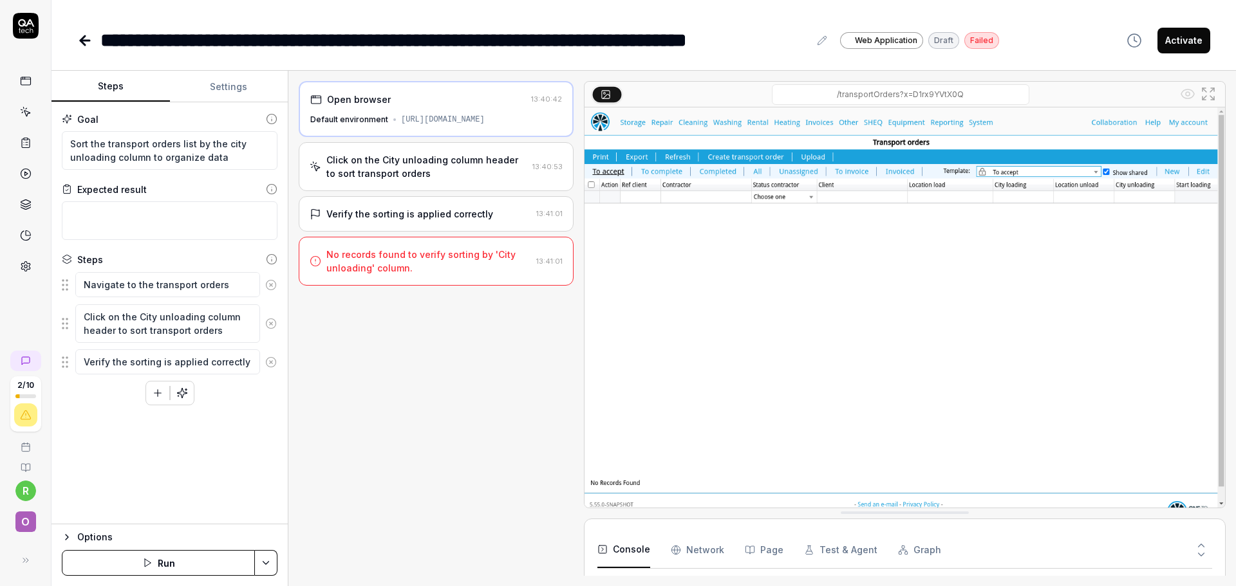
click at [393, 165] on div "Click on the City unloading column header to sort transport orders" at bounding box center [426, 166] width 201 height 27
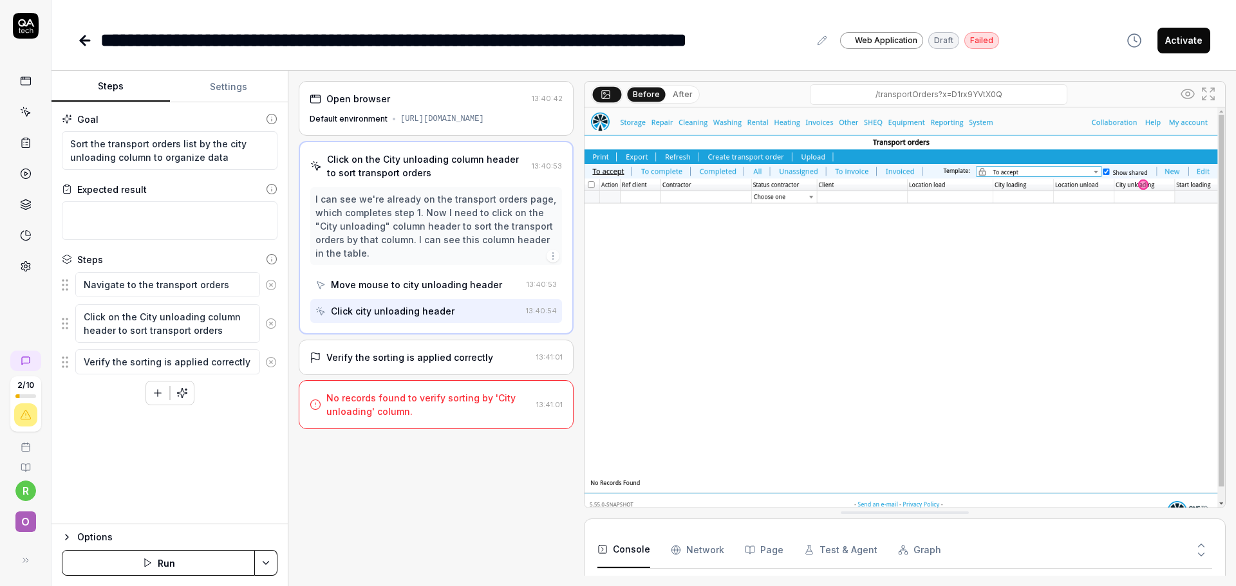
click at [380, 363] on div "Verify the sorting is applied correctly" at bounding box center [409, 358] width 167 height 14
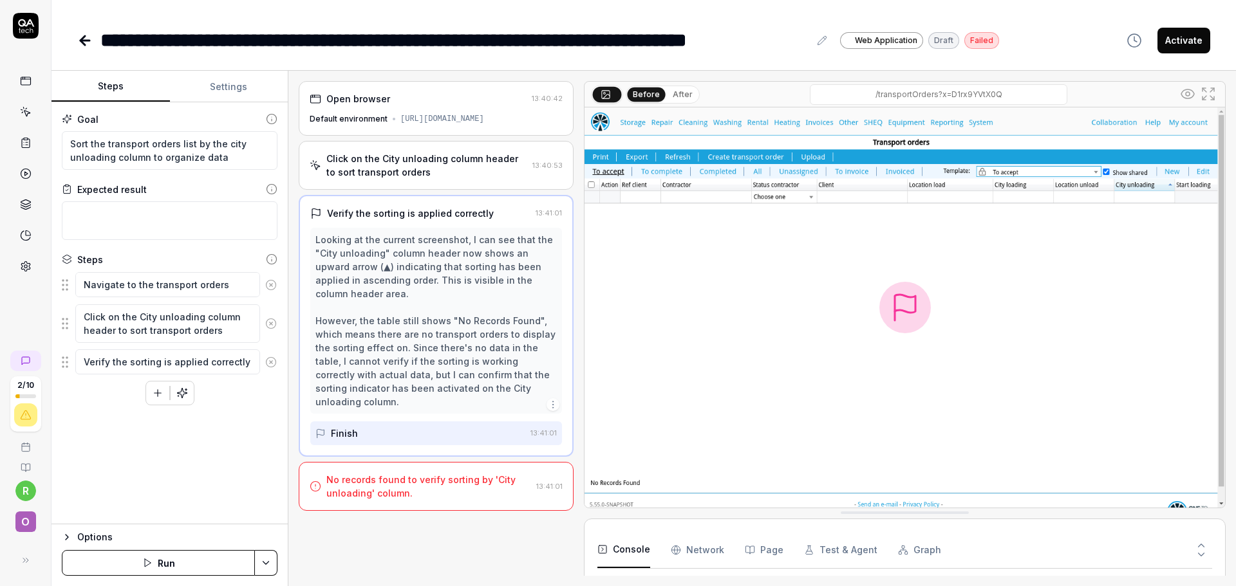
click at [469, 179] on div "Click on the City unloading column header to sort transport orders" at bounding box center [426, 165] width 201 height 27
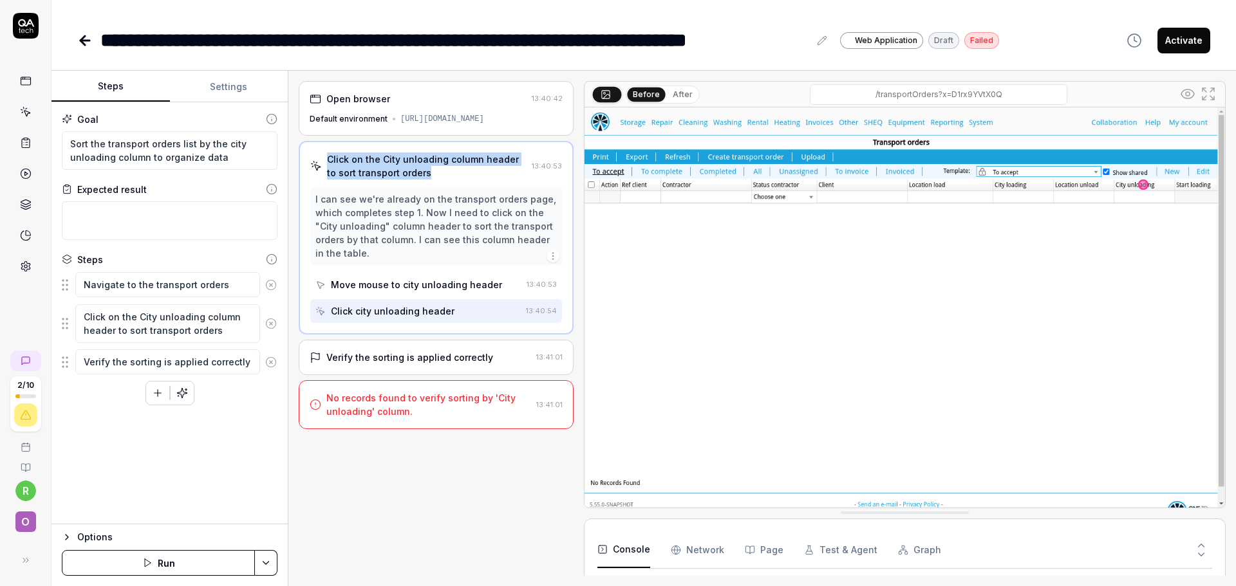
drag, startPoint x: 425, startPoint y: 180, endPoint x: 329, endPoint y: 168, distance: 97.3
click at [329, 168] on div "Click on the City unloading column header to sort transport orders" at bounding box center [427, 166] width 200 height 27
click at [409, 292] on div "Move mouse to city unloading header" at bounding box center [416, 285] width 171 height 14
click at [418, 318] on div "Click city unloading header" at bounding box center [393, 311] width 124 height 14
click at [418, 297] on div "Move mouse to city unloading header" at bounding box center [418, 285] width 206 height 24
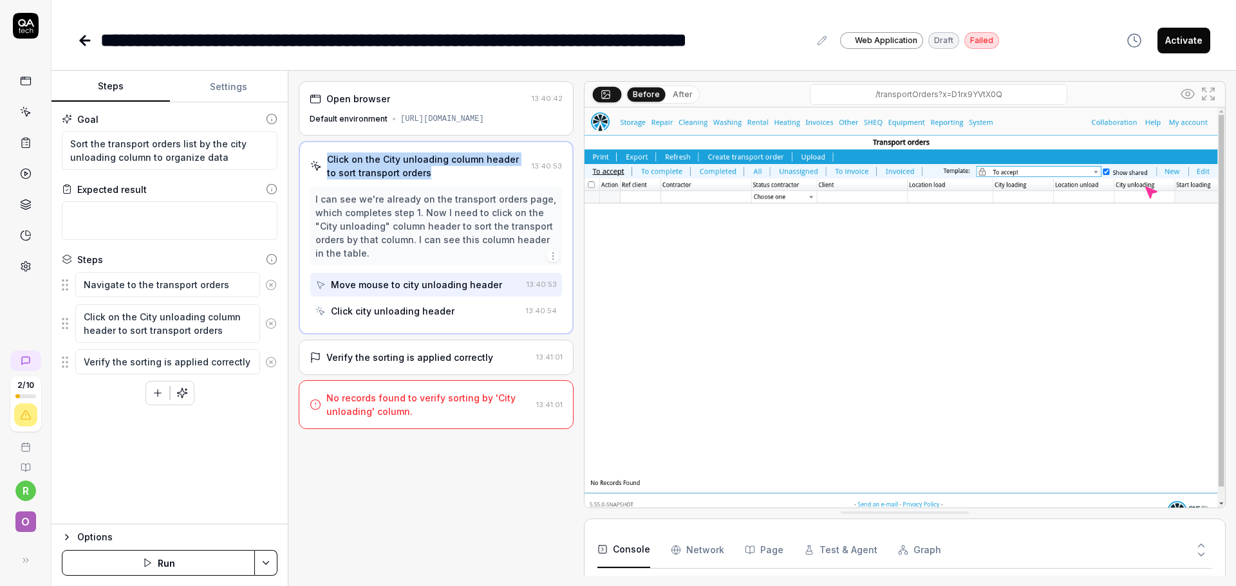
click at [416, 318] on div "Click city unloading header" at bounding box center [393, 311] width 124 height 14
click at [416, 292] on div "Move mouse to city unloading header" at bounding box center [416, 285] width 171 height 14
click at [405, 318] on div "Click city unloading header" at bounding box center [393, 311] width 124 height 14
click at [409, 292] on div "Move mouse to city unloading header" at bounding box center [416, 285] width 171 height 14
click at [414, 318] on div "Click city unloading header" at bounding box center [393, 311] width 124 height 14
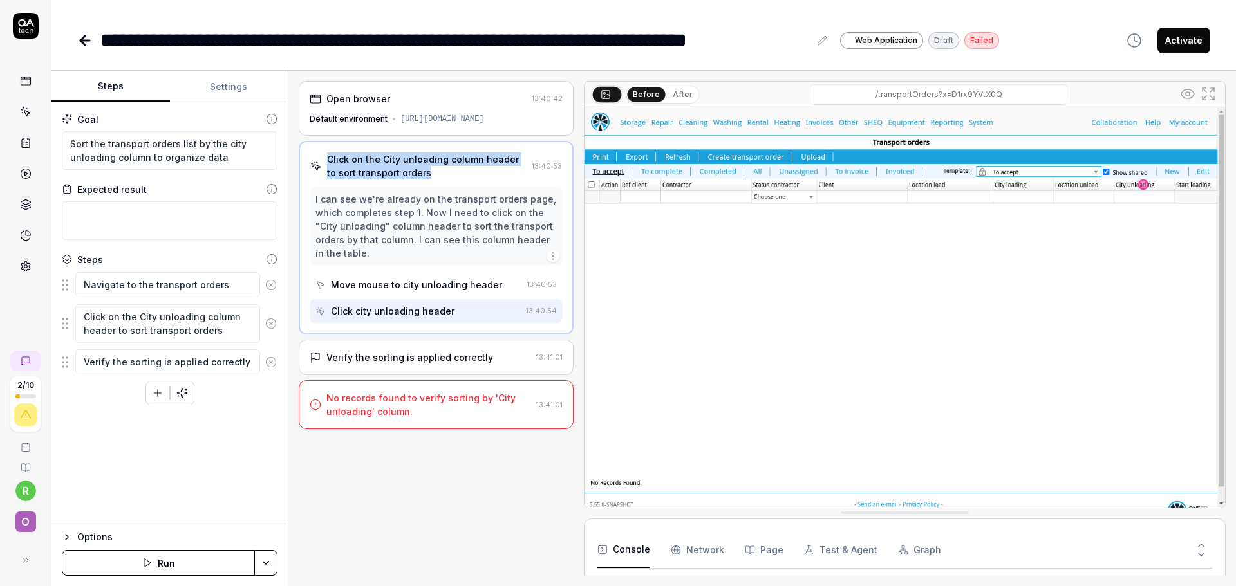
click at [422, 292] on div "Move mouse to city unloading header" at bounding box center [416, 285] width 171 height 14
